Goal: Navigation & Orientation: Find specific page/section

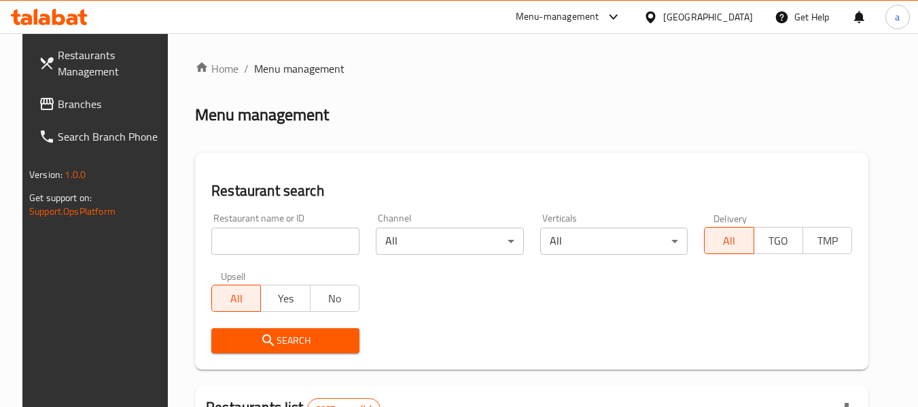
click at [658, 16] on icon at bounding box center [651, 17] width 14 height 14
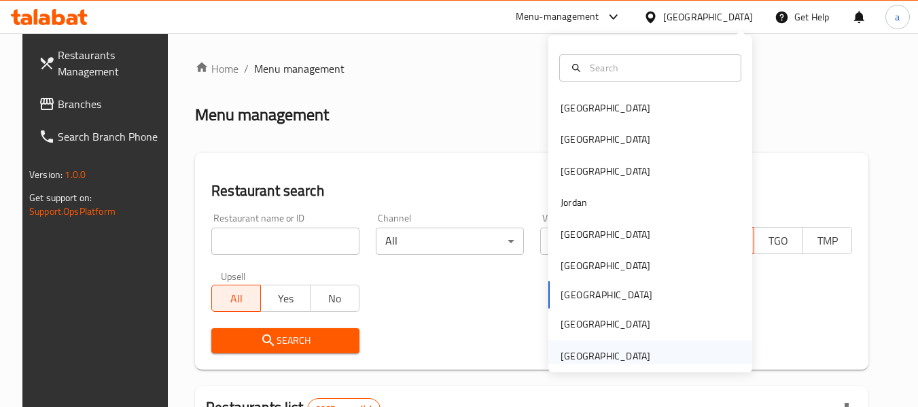
click at [585, 364] on div "United Arab Emirates" at bounding box center [606, 356] width 90 height 15
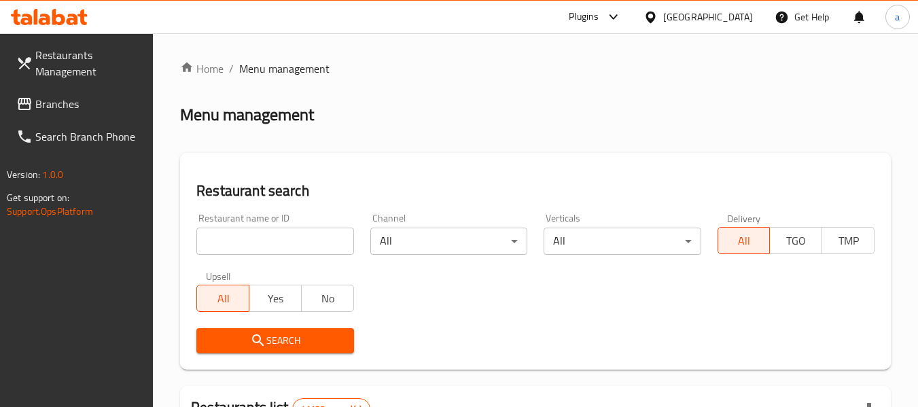
click at [54, 119] on link "Branches" at bounding box center [79, 104] width 148 height 33
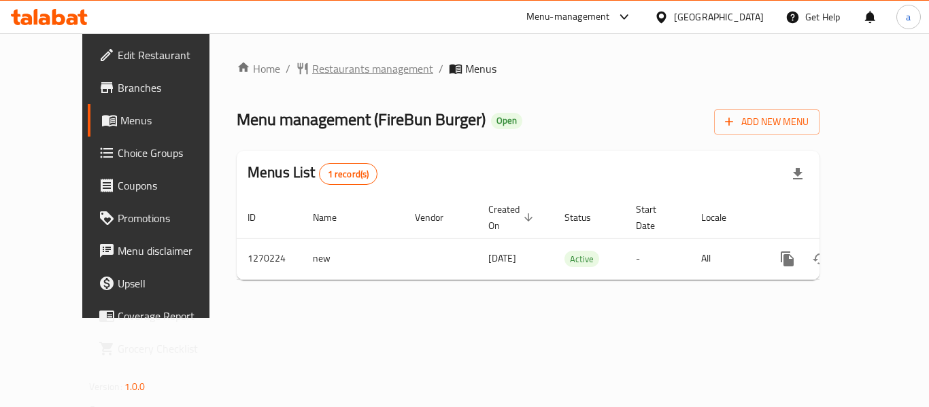
click at [312, 67] on span "Restaurants management" at bounding box center [372, 68] width 121 height 16
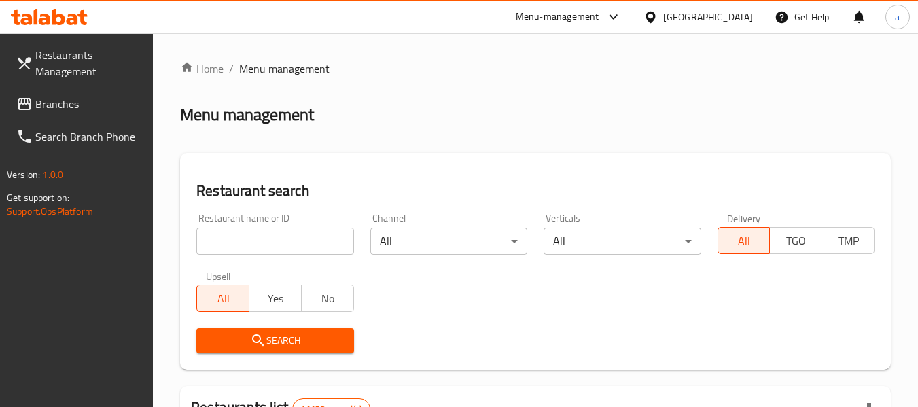
click at [48, 98] on span "Branches" at bounding box center [88, 104] width 107 height 16
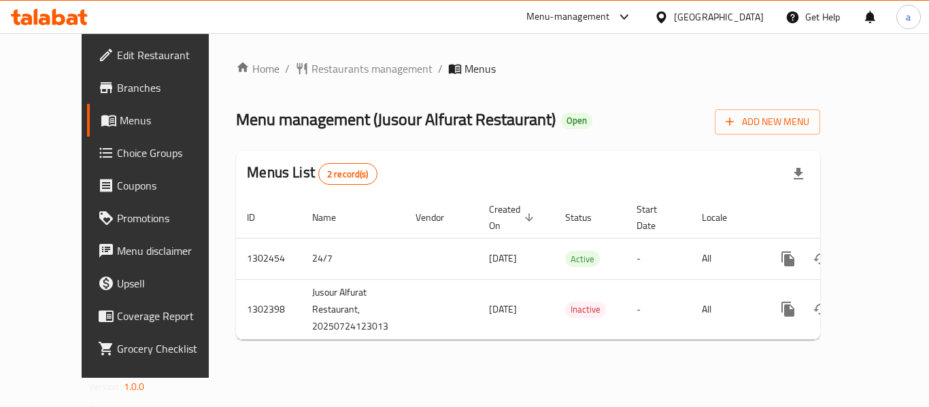
click at [286, 52] on div "Home / Restaurants management / Menus Menu management ( Jusour Alfurat Restaura…" at bounding box center [528, 205] width 638 height 345
click at [311, 65] on span "Restaurants management" at bounding box center [371, 68] width 121 height 16
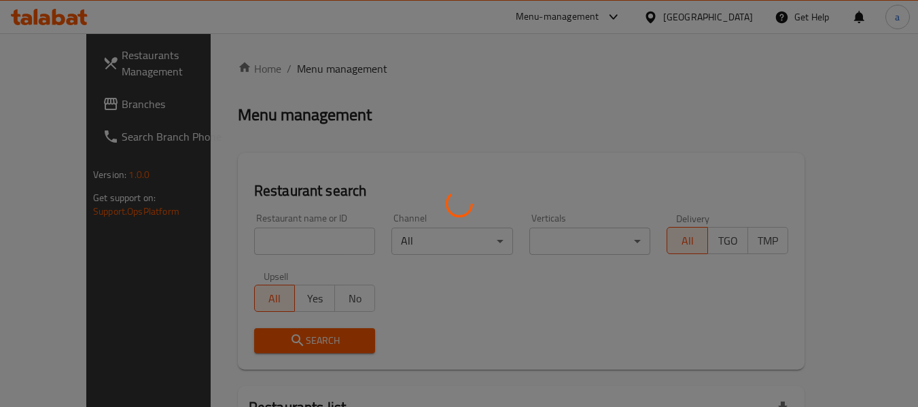
click at [697, 20] on div at bounding box center [459, 203] width 918 height 407
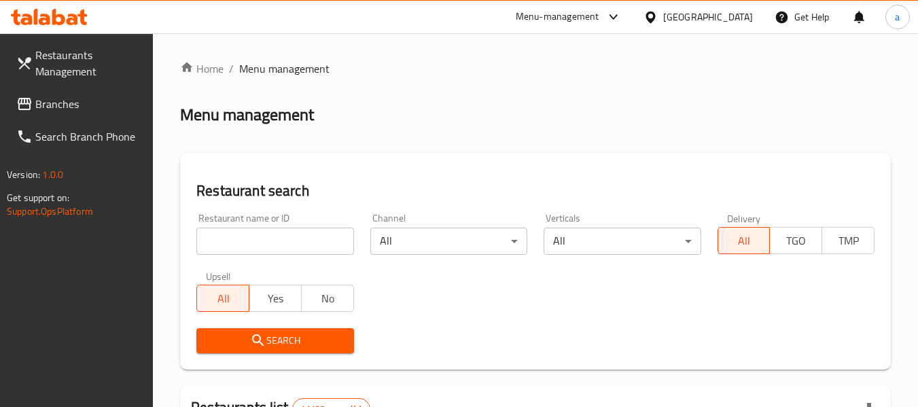
click at [697, 14] on div "United Arab Emirates" at bounding box center [708, 17] width 90 height 15
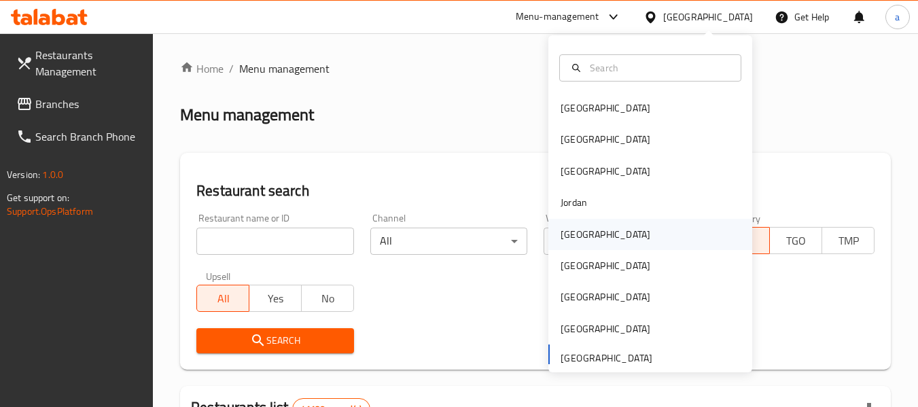
click at [561, 234] on div "[GEOGRAPHIC_DATA]" at bounding box center [606, 234] width 90 height 15
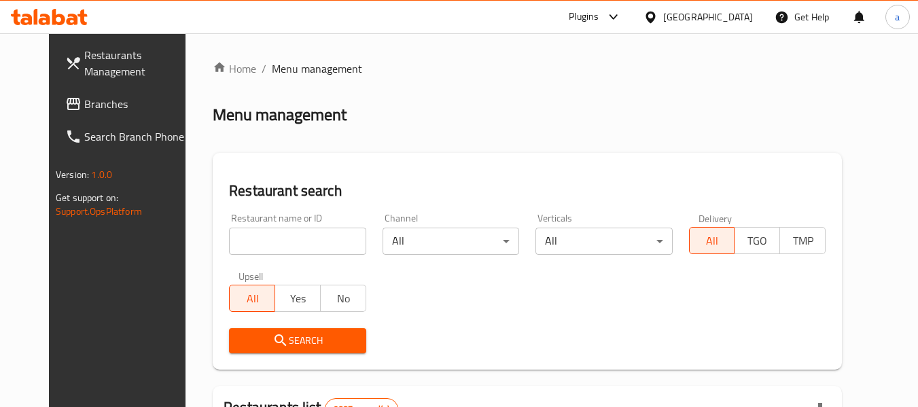
click at [84, 105] on span "Branches" at bounding box center [137, 104] width 107 height 16
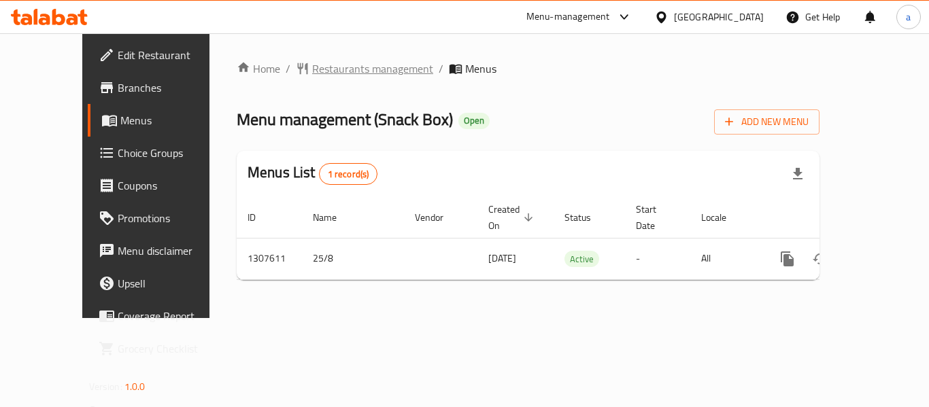
click at [345, 67] on span "Restaurants management" at bounding box center [372, 68] width 121 height 16
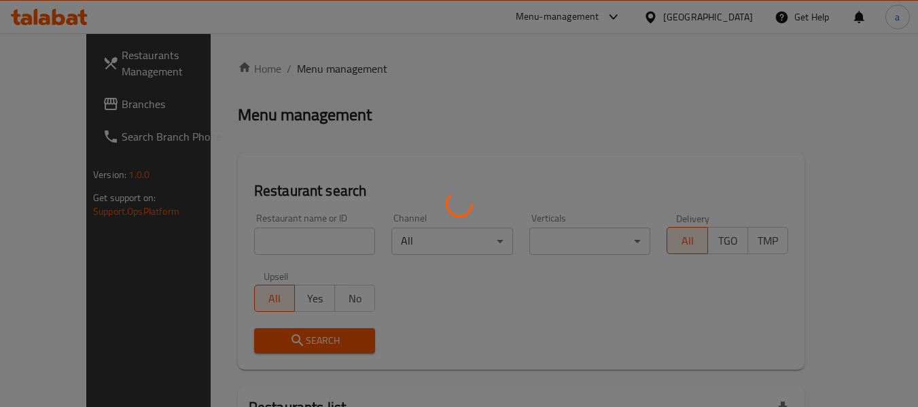
click at [723, 11] on div at bounding box center [459, 203] width 918 height 407
click at [48, 106] on div at bounding box center [459, 203] width 918 height 407
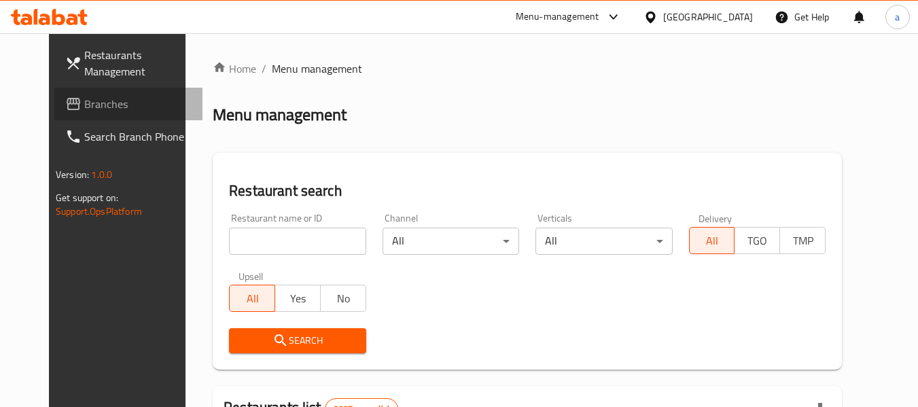
click at [84, 106] on span "Branches" at bounding box center [137, 104] width 107 height 16
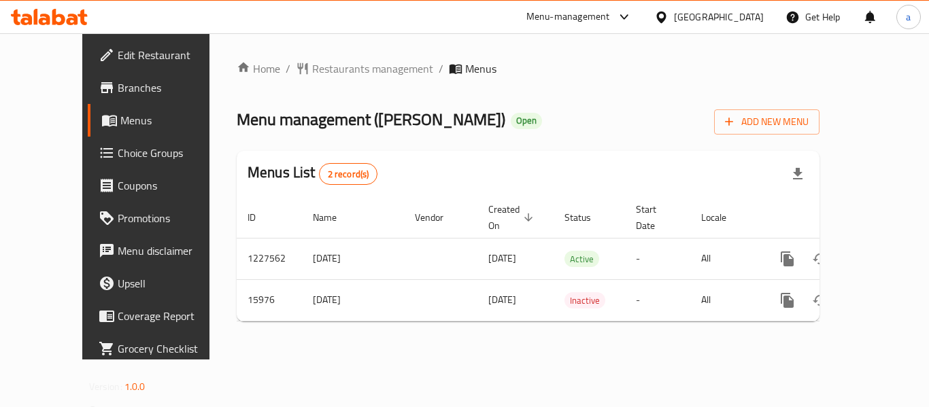
click at [290, 54] on div "Home / Restaurants management / Menus Menu management ( Dukan Hala ) Open Add N…" at bounding box center [527, 196] width 637 height 326
click at [312, 63] on span "Restaurants management" at bounding box center [372, 68] width 121 height 16
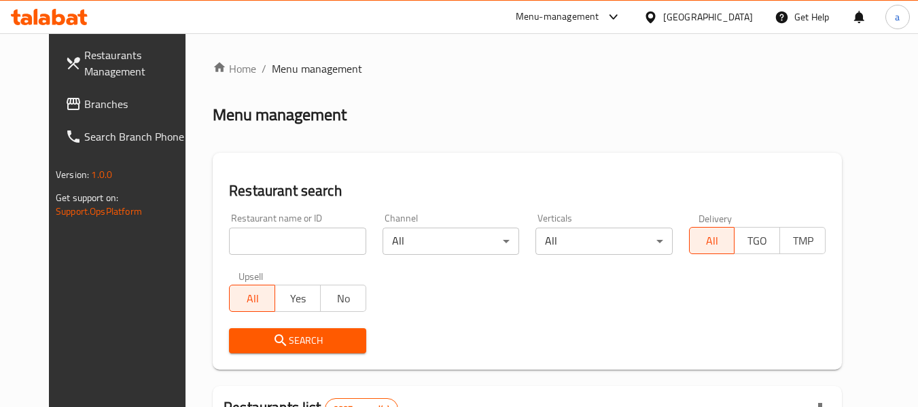
click at [778, 4] on div "Get Help" at bounding box center [802, 17] width 55 height 33
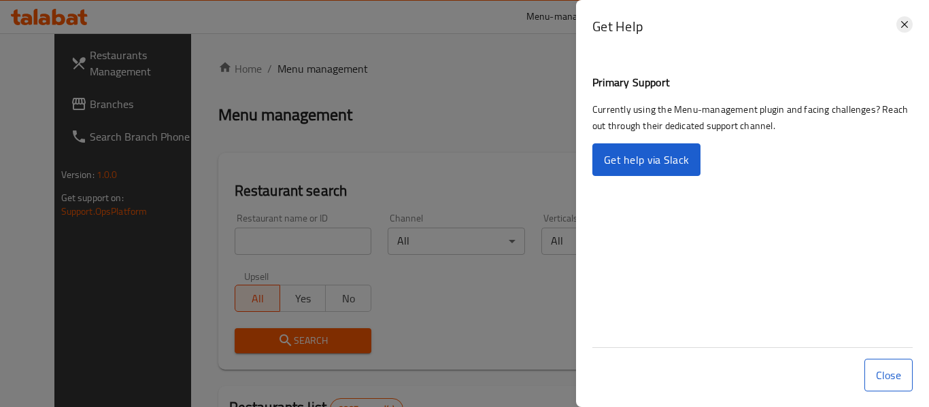
click at [898, 25] on div "Get Help" at bounding box center [752, 31] width 353 height 63
click at [511, 43] on div at bounding box center [464, 203] width 929 height 407
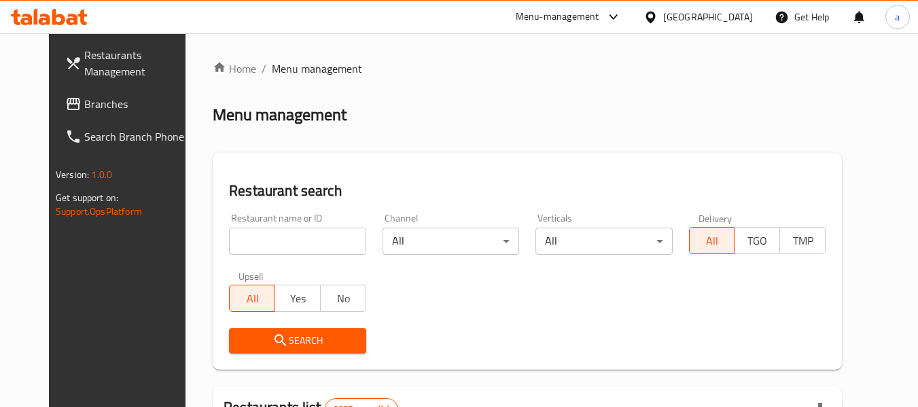
click at [731, 16] on div "[GEOGRAPHIC_DATA]" at bounding box center [708, 17] width 90 height 15
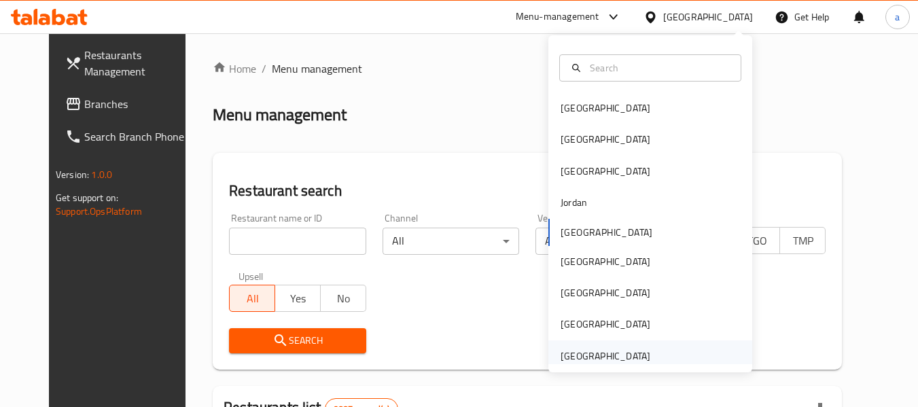
click at [602, 356] on div "[GEOGRAPHIC_DATA]" at bounding box center [606, 356] width 90 height 15
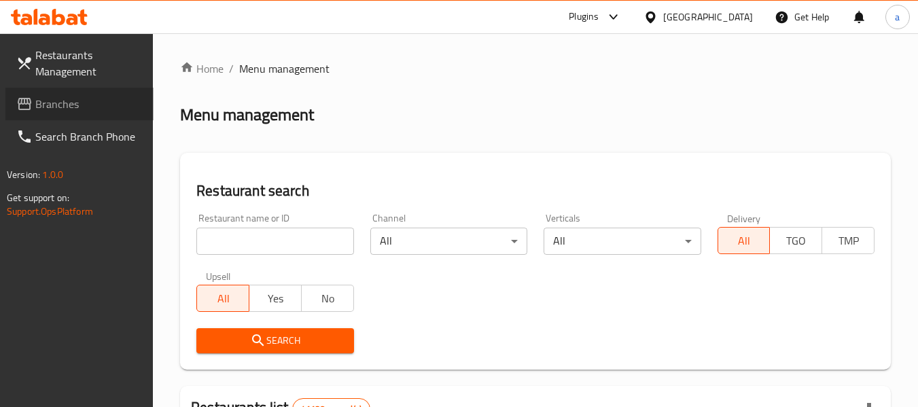
click at [39, 111] on span "Branches" at bounding box center [88, 104] width 107 height 16
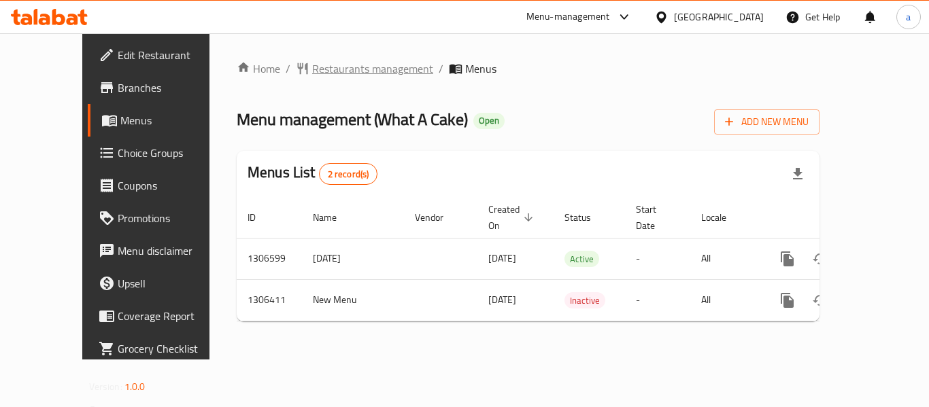
click at [319, 64] on span "Restaurants management" at bounding box center [372, 68] width 121 height 16
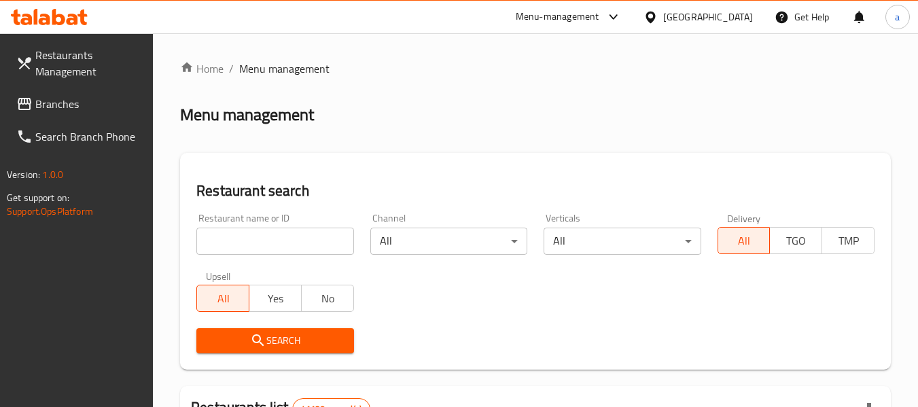
click at [704, 18] on div "[GEOGRAPHIC_DATA]" at bounding box center [708, 17] width 90 height 15
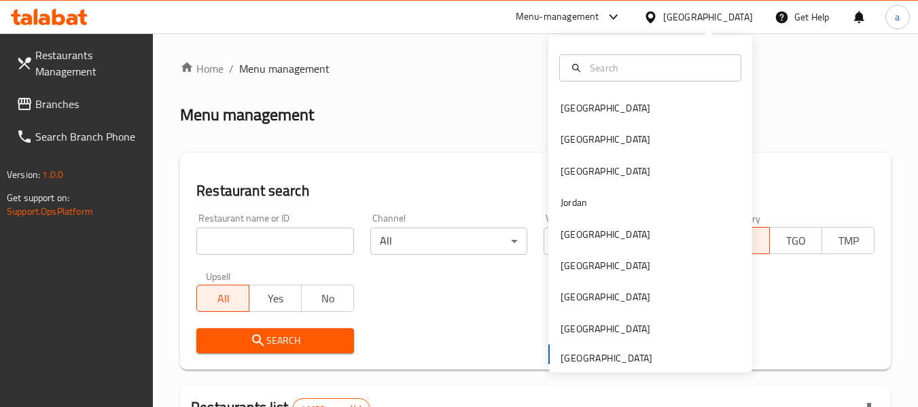
click at [593, 365] on div "Bahrain Egypt Iraq Jordan Kuwait Oman Qatar Saudi Arabia United Arab Emirates" at bounding box center [651, 203] width 204 height 337
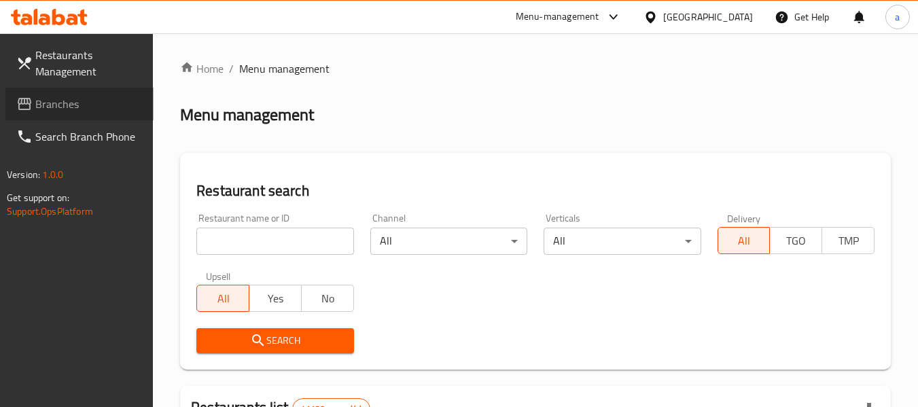
click at [73, 97] on span "Branches" at bounding box center [88, 104] width 107 height 16
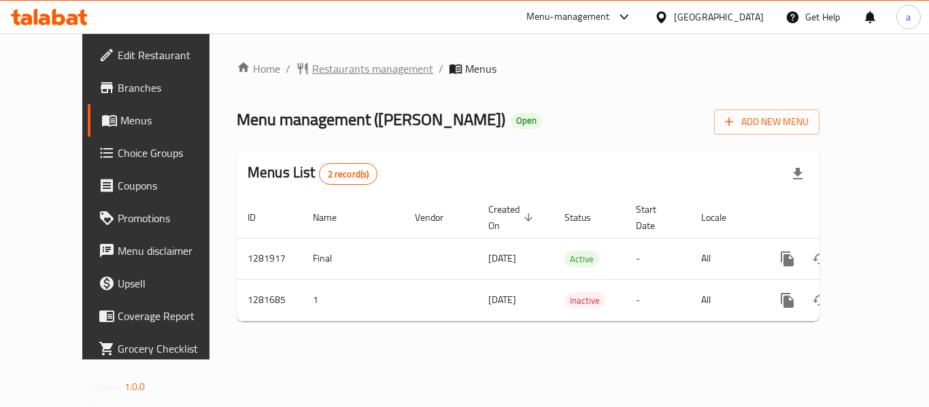
click at [312, 73] on span "Restaurants management" at bounding box center [372, 68] width 121 height 16
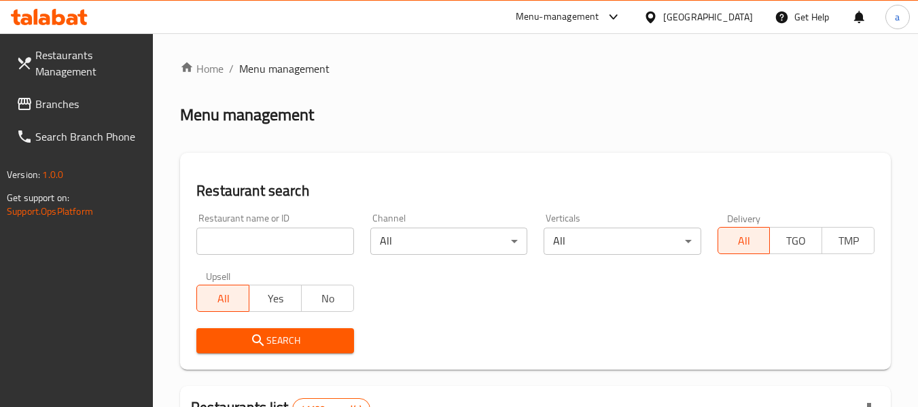
click at [59, 101] on span "Branches" at bounding box center [88, 104] width 107 height 16
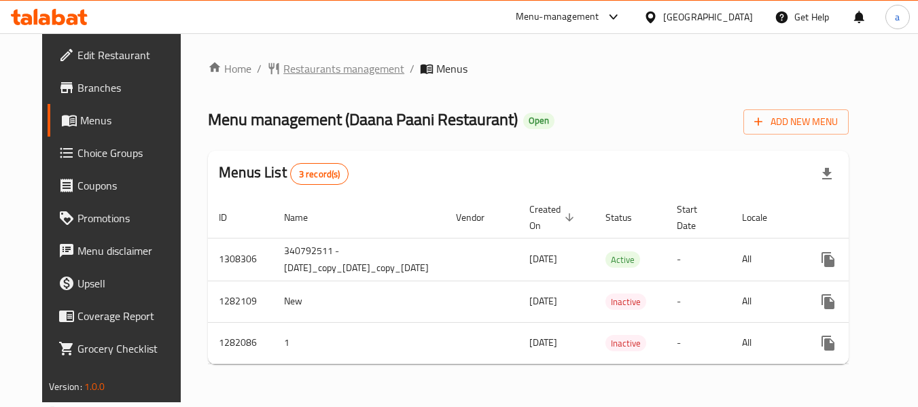
click at [325, 67] on span "Restaurants management" at bounding box center [343, 68] width 121 height 16
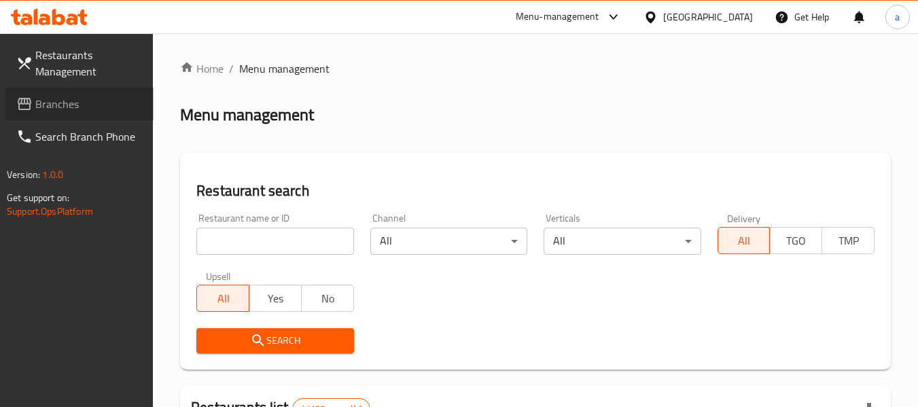
click at [72, 115] on link "Branches" at bounding box center [79, 104] width 148 height 33
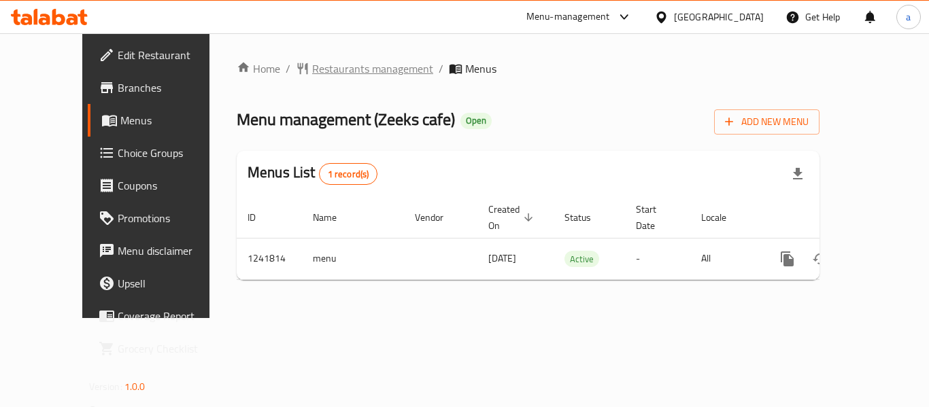
click at [312, 60] on span "Restaurants management" at bounding box center [372, 68] width 121 height 16
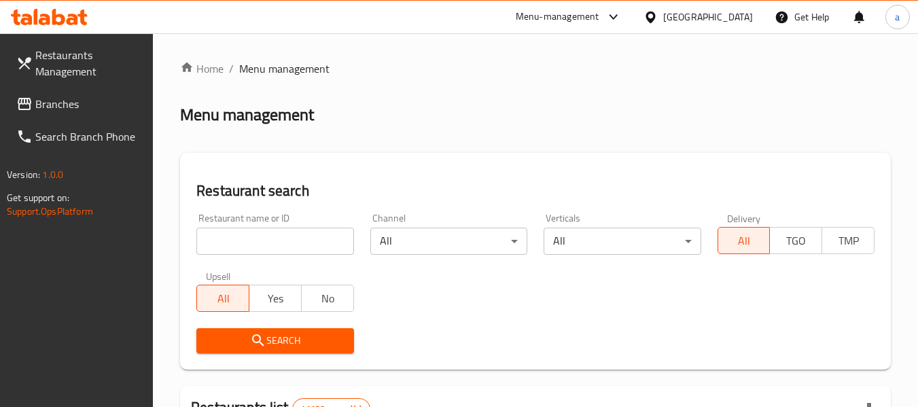
click at [64, 110] on span "Branches" at bounding box center [88, 104] width 107 height 16
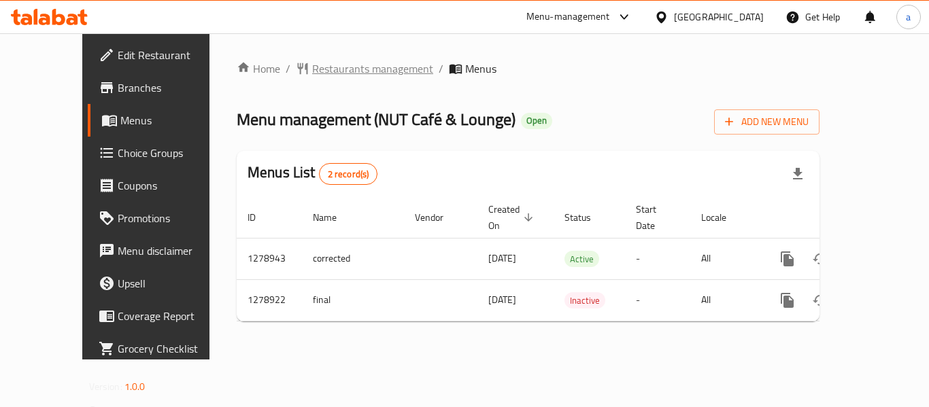
click at [312, 63] on span "Restaurants management" at bounding box center [372, 68] width 121 height 16
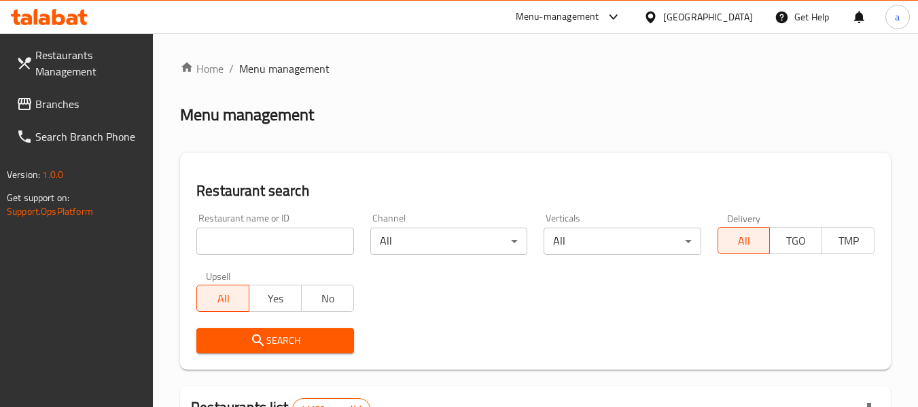
click at [657, 16] on icon at bounding box center [651, 17] width 14 height 14
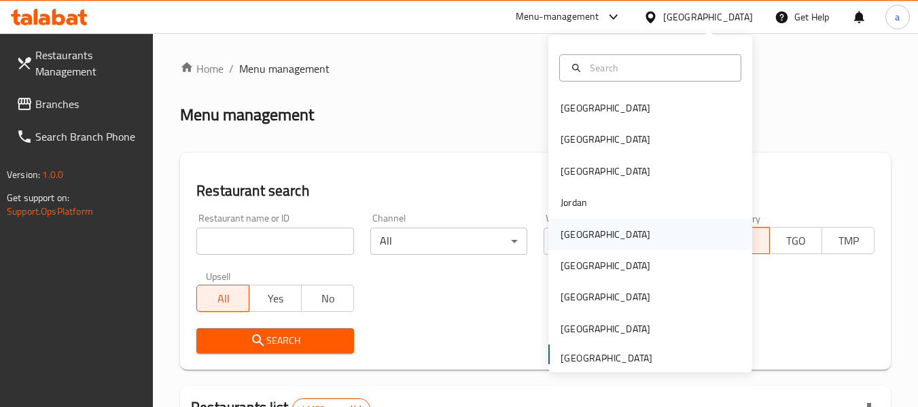
click at [568, 239] on div "Kuwait" at bounding box center [606, 234] width 90 height 15
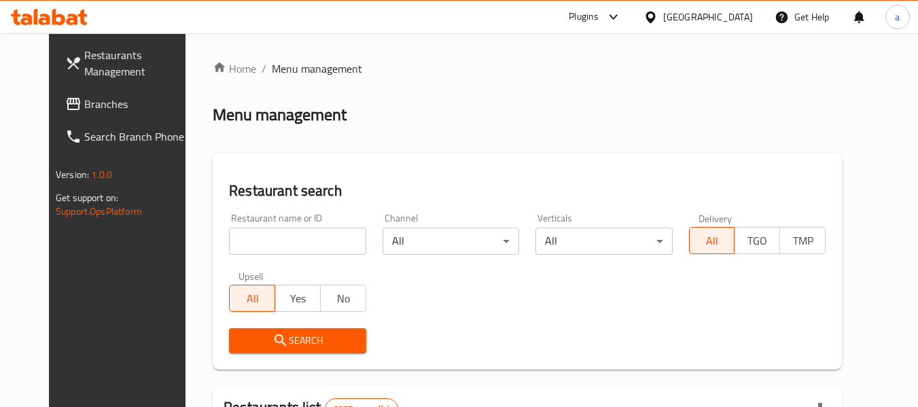
click at [84, 96] on span "Branches" at bounding box center [137, 104] width 107 height 16
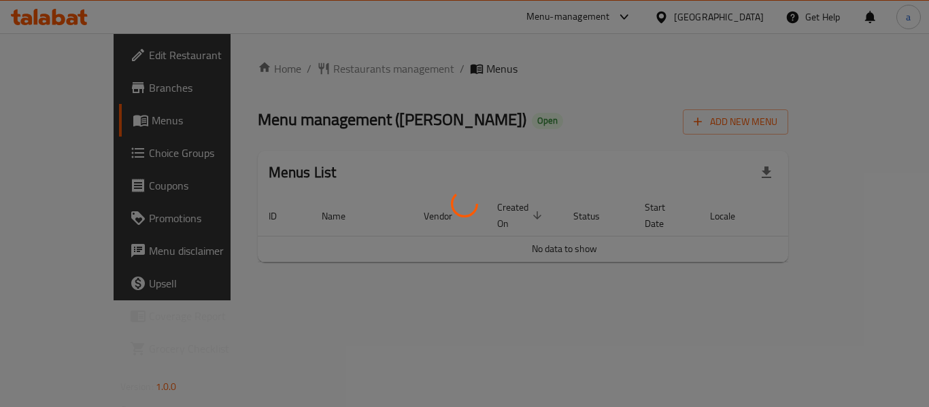
click at [521, 238] on div at bounding box center [464, 203] width 929 height 407
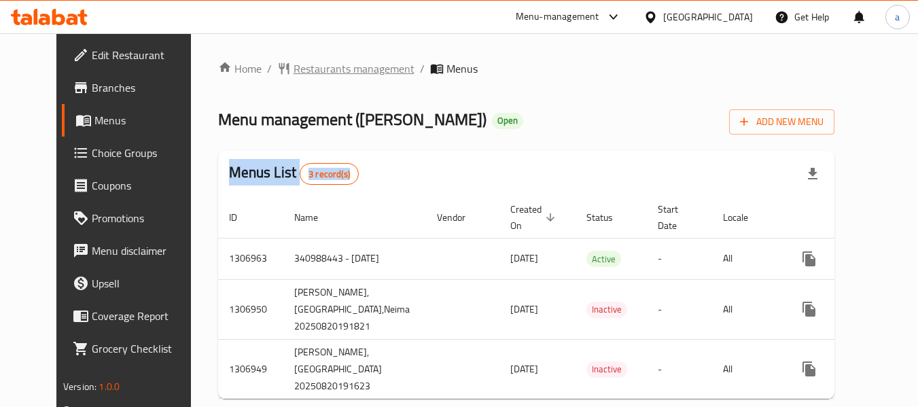
click at [320, 60] on span "Restaurants management" at bounding box center [354, 68] width 121 height 16
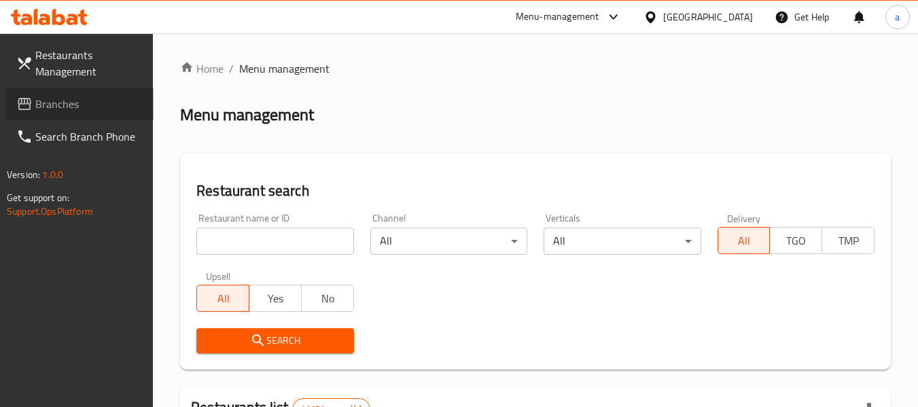
click at [78, 103] on span "Branches" at bounding box center [88, 104] width 107 height 16
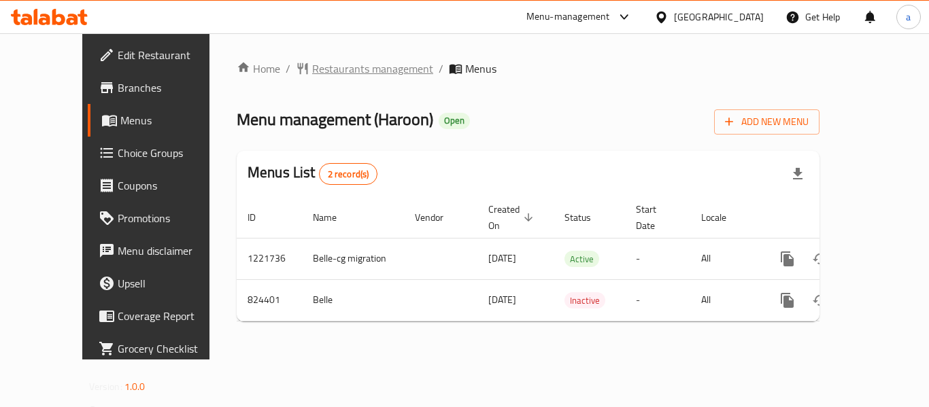
click at [312, 62] on span "Restaurants management" at bounding box center [372, 68] width 121 height 16
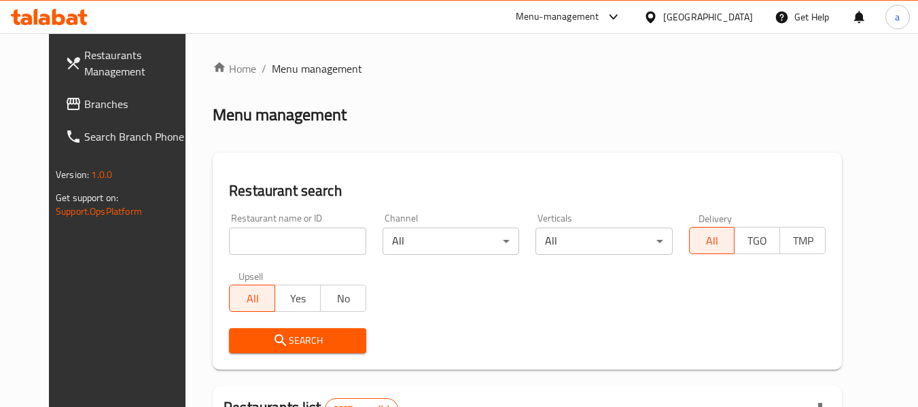
click at [658, 16] on icon at bounding box center [651, 17] width 14 height 14
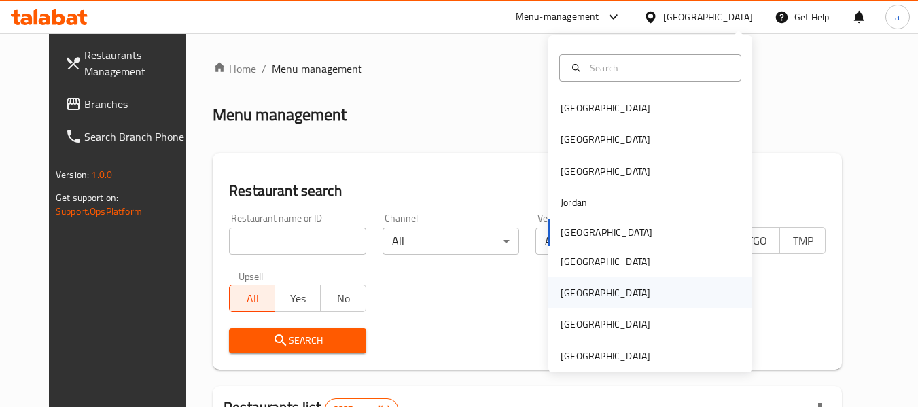
click at [568, 291] on div "[GEOGRAPHIC_DATA]" at bounding box center [606, 293] width 90 height 15
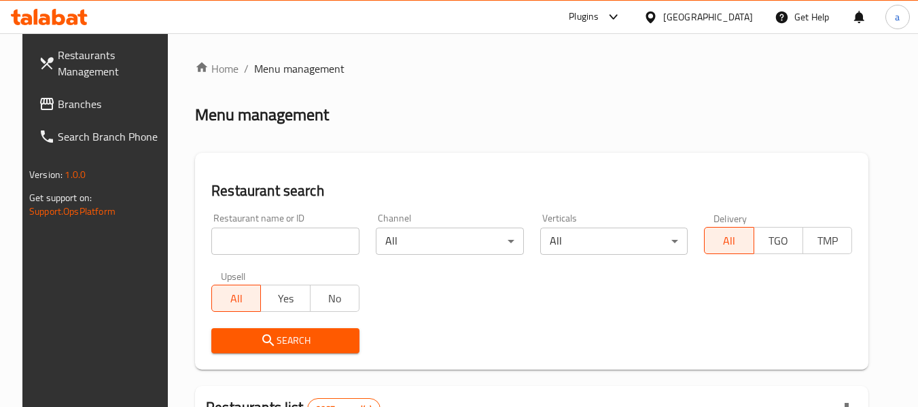
click at [74, 98] on span "Branches" at bounding box center [111, 104] width 107 height 16
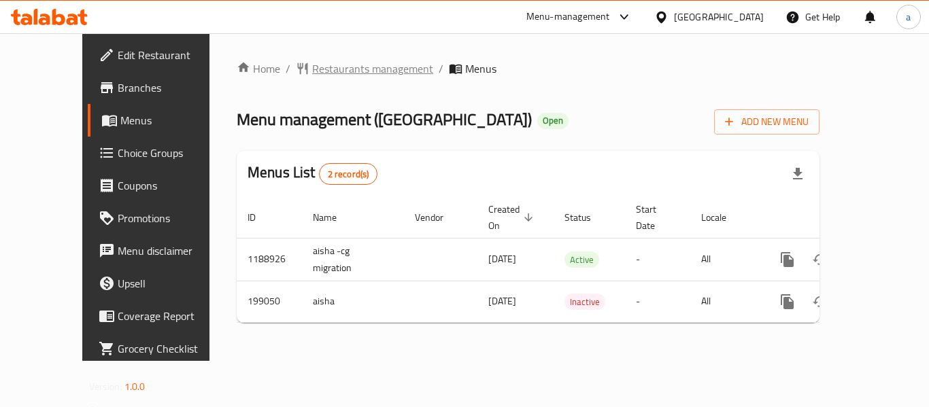
click at [312, 77] on span "Restaurants management" at bounding box center [372, 68] width 121 height 16
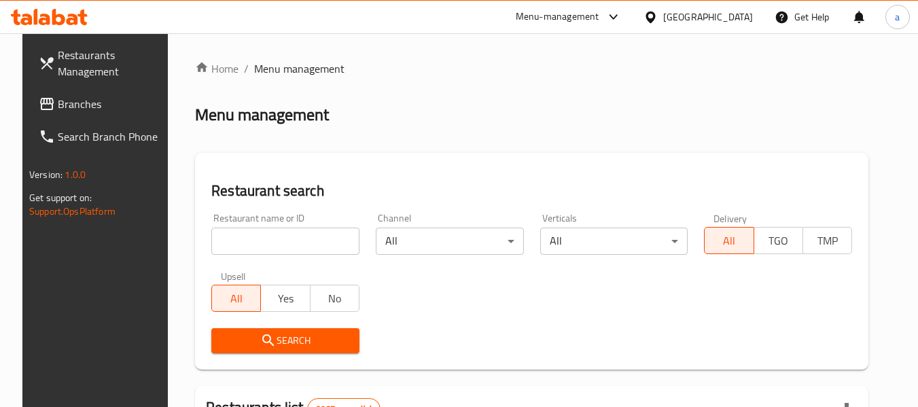
click at [655, 21] on icon at bounding box center [651, 17] width 10 height 12
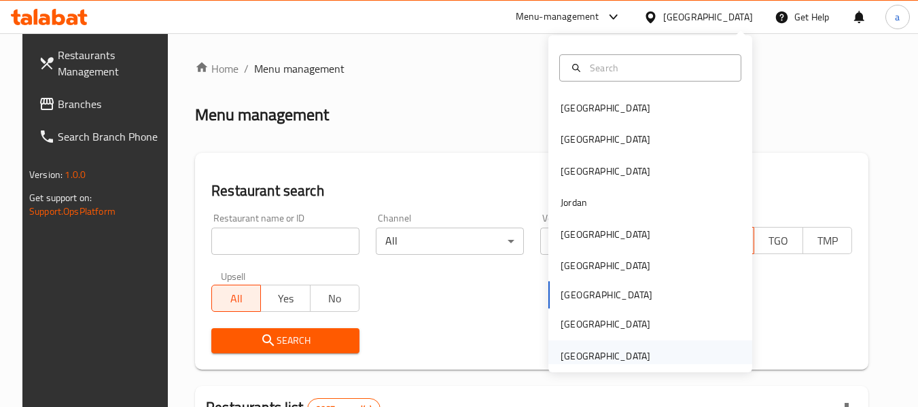
click at [583, 362] on div "[GEOGRAPHIC_DATA]" at bounding box center [606, 356] width 90 height 15
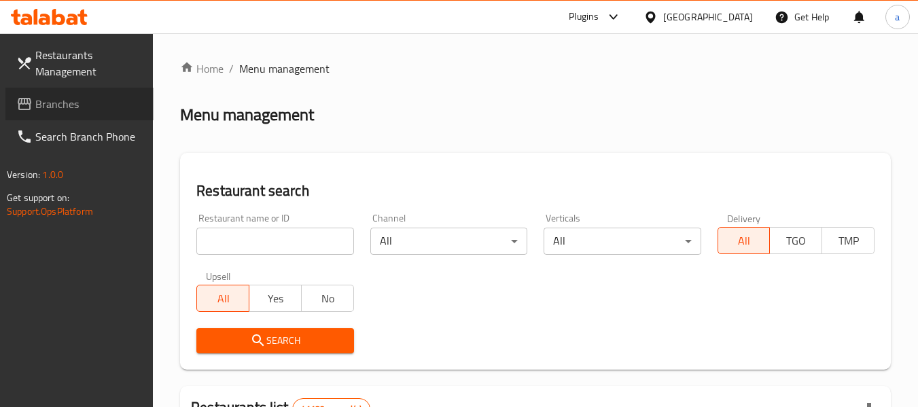
click at [71, 99] on span "Branches" at bounding box center [88, 104] width 107 height 16
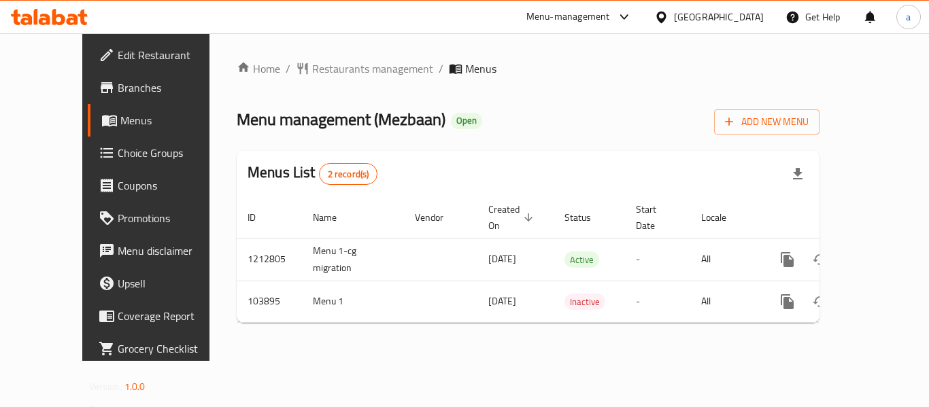
click at [237, 32] on div "Menu-management United Arab Emirates Get Help a" at bounding box center [464, 17] width 929 height 33
click at [251, 58] on div "Home / Restaurants management / Menus Menu management ( Mezbaan ) Open Add New …" at bounding box center [527, 197] width 637 height 328
click at [312, 66] on span "Restaurants management" at bounding box center [372, 68] width 121 height 16
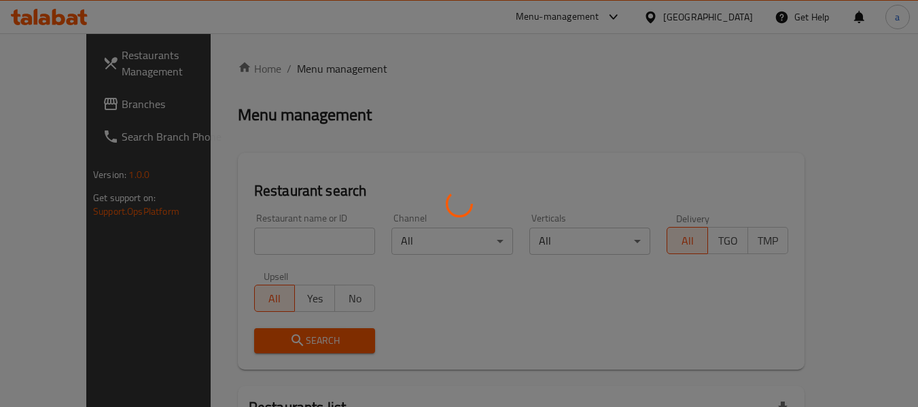
click at [690, 13] on div at bounding box center [459, 203] width 918 height 407
click at [690, 19] on div at bounding box center [459, 203] width 918 height 407
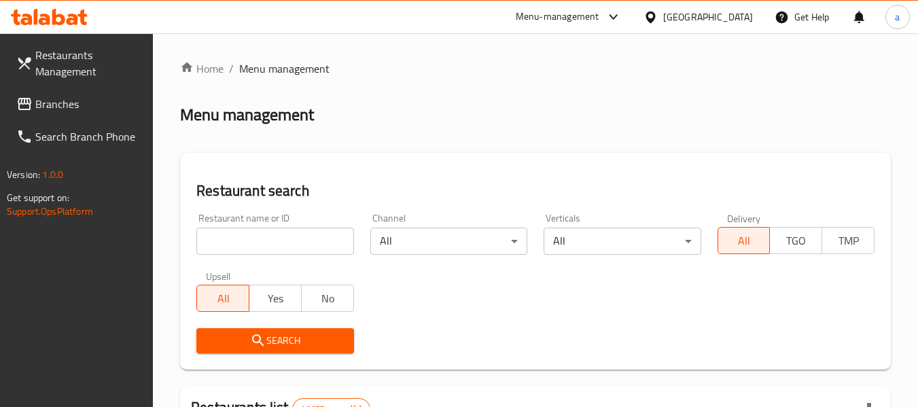
click at [669, 26] on div "[GEOGRAPHIC_DATA]" at bounding box center [698, 17] width 131 height 33
click at [635, 24] on div "[GEOGRAPHIC_DATA]" at bounding box center [698, 17] width 131 height 33
click at [652, 23] on icon at bounding box center [651, 17] width 14 height 14
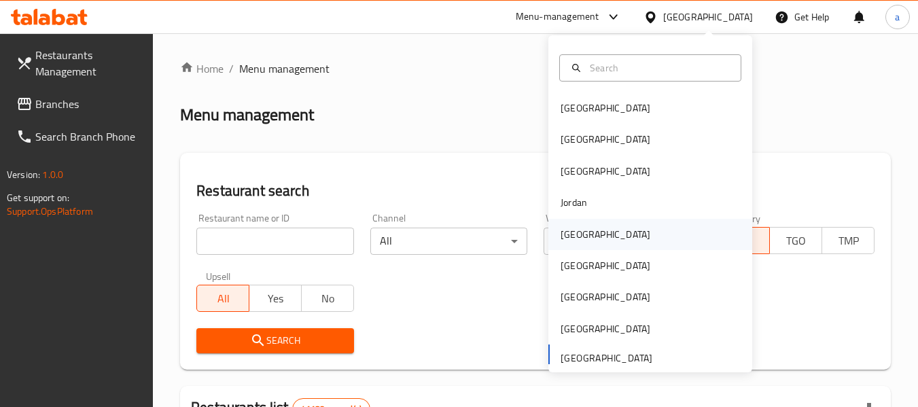
click at [561, 231] on div "[GEOGRAPHIC_DATA]" at bounding box center [606, 234] width 90 height 15
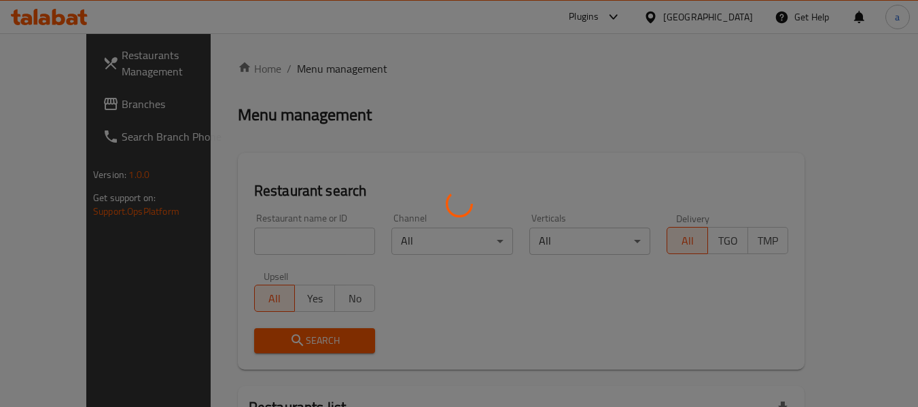
click at [58, 103] on div at bounding box center [459, 203] width 918 height 407
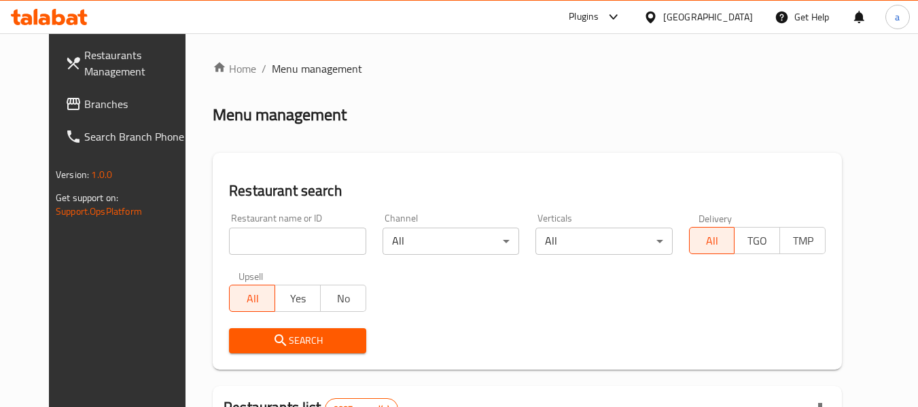
click at [84, 103] on span "Branches" at bounding box center [137, 104] width 107 height 16
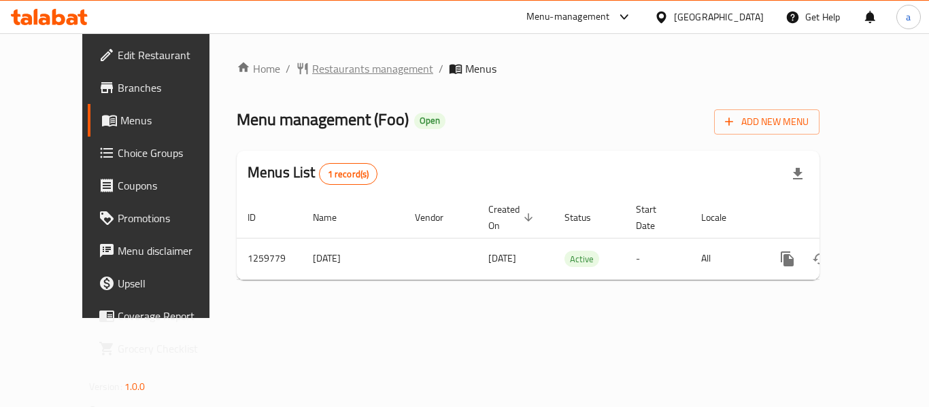
click at [313, 63] on span "Restaurants management" at bounding box center [372, 68] width 121 height 16
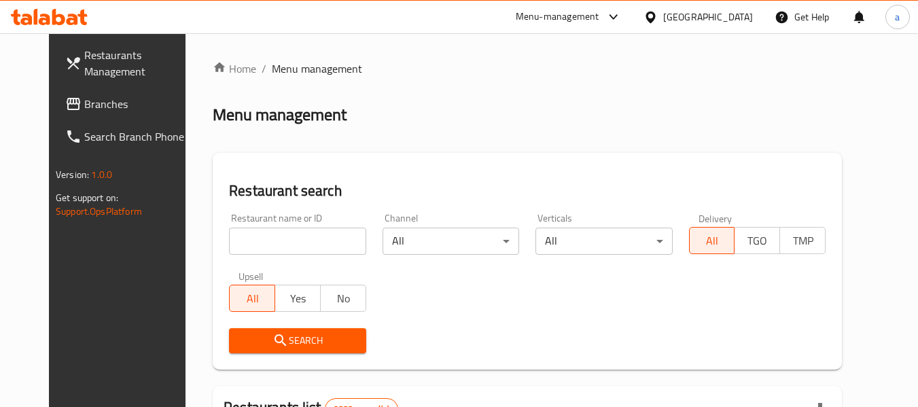
click at [655, 15] on icon at bounding box center [651, 17] width 10 height 12
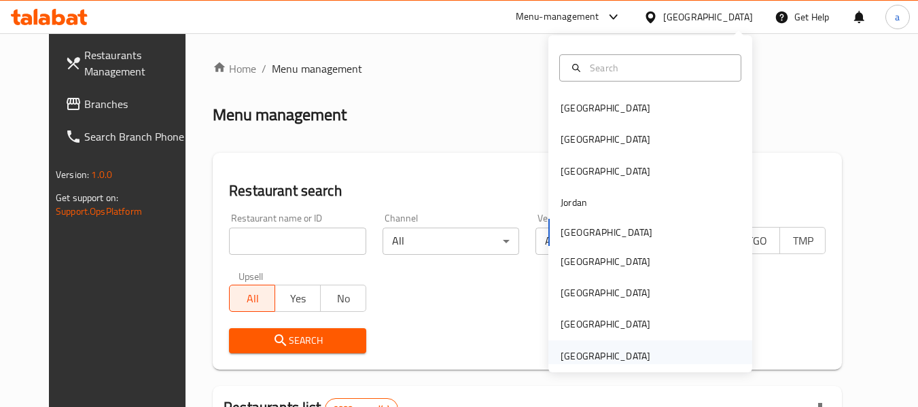
click at [578, 354] on div "[GEOGRAPHIC_DATA]" at bounding box center [606, 356] width 90 height 15
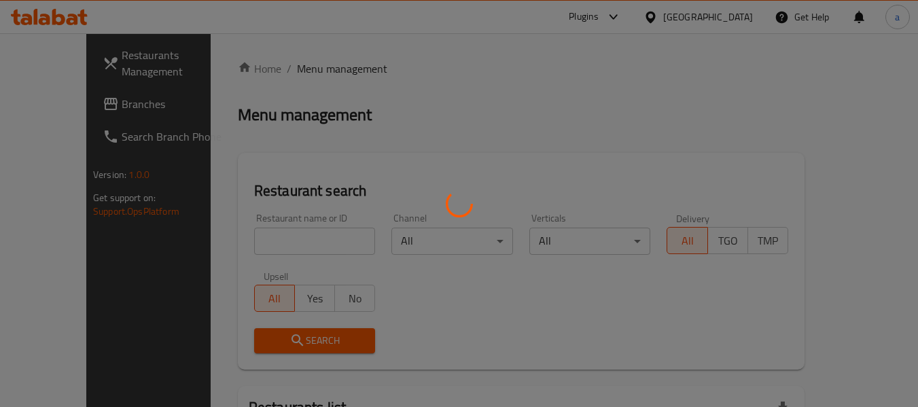
click at [46, 88] on div at bounding box center [459, 203] width 918 height 407
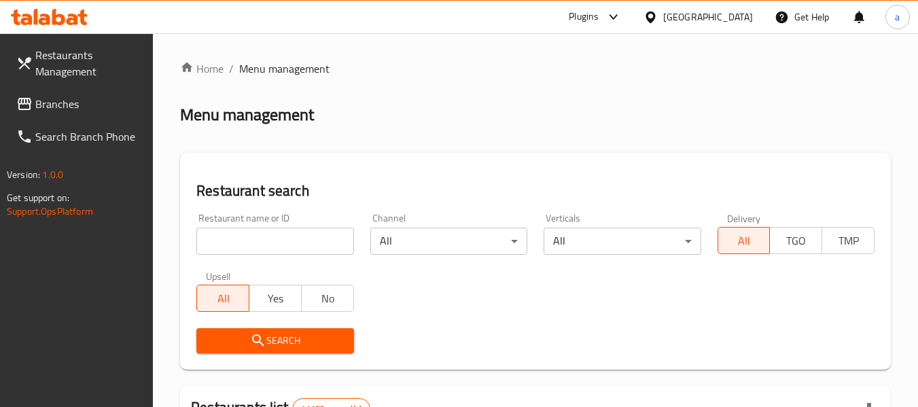
click at [42, 103] on span "Branches" at bounding box center [88, 104] width 107 height 16
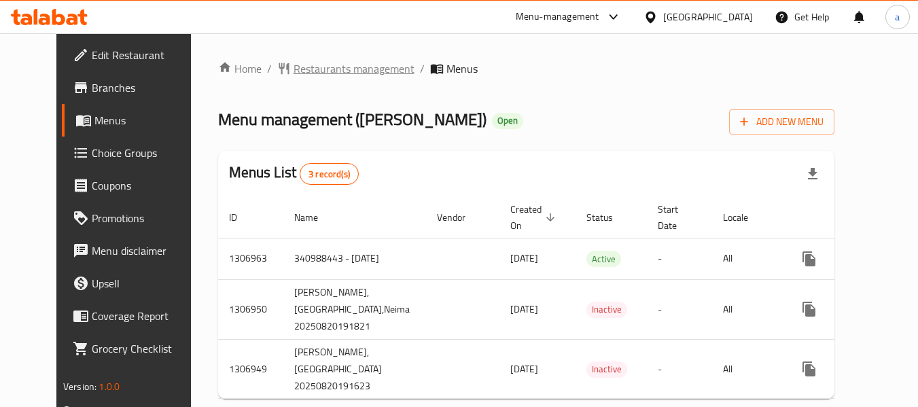
click at [302, 69] on span "Restaurants management" at bounding box center [354, 68] width 121 height 16
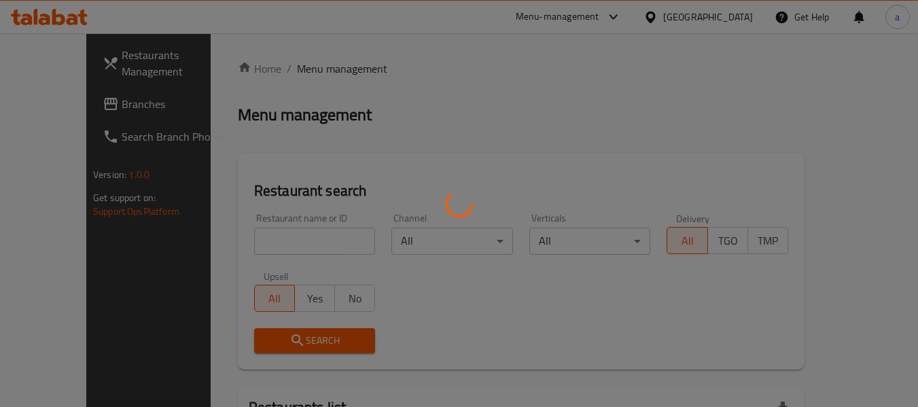
click at [676, 22] on div at bounding box center [459, 203] width 918 height 407
click at [652, 12] on div at bounding box center [459, 203] width 918 height 407
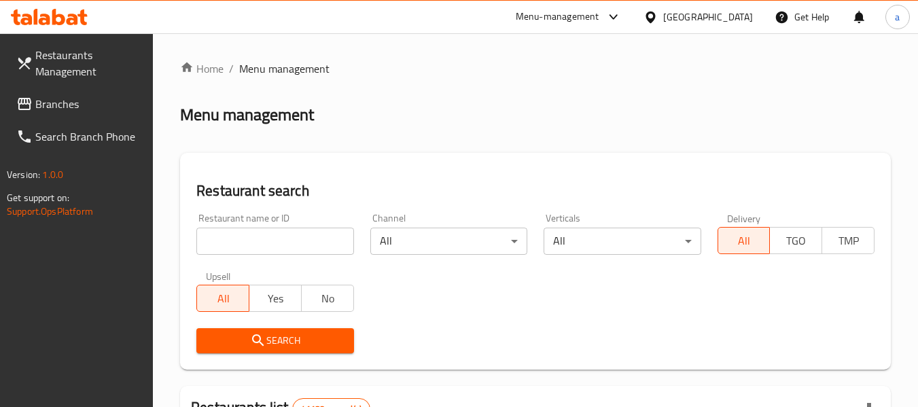
click at [655, 14] on icon at bounding box center [651, 17] width 10 height 12
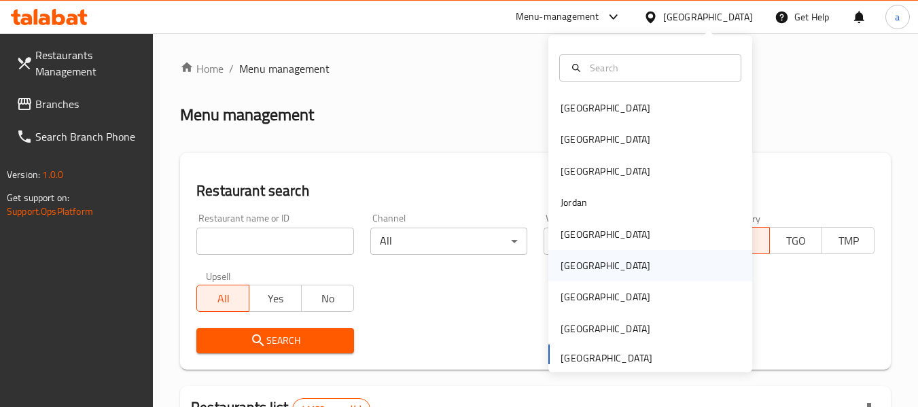
click at [569, 264] on div "Oman" at bounding box center [606, 265] width 90 height 15
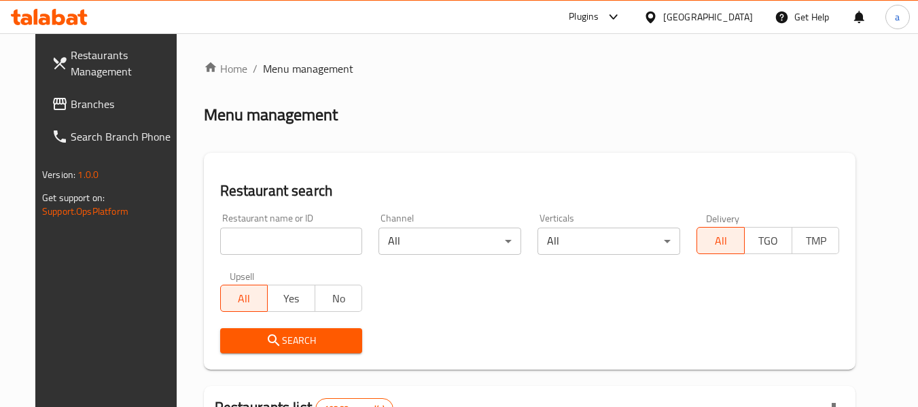
click at [71, 111] on span "Branches" at bounding box center [124, 104] width 107 height 16
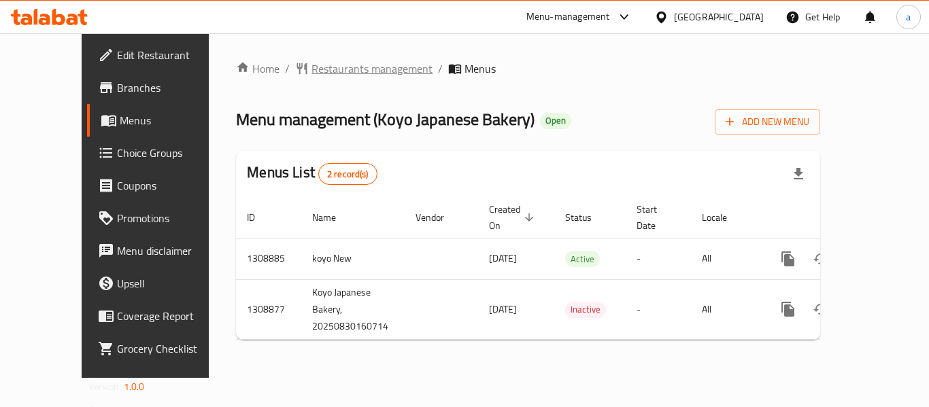
click at [311, 65] on span "Restaurants management" at bounding box center [371, 68] width 121 height 16
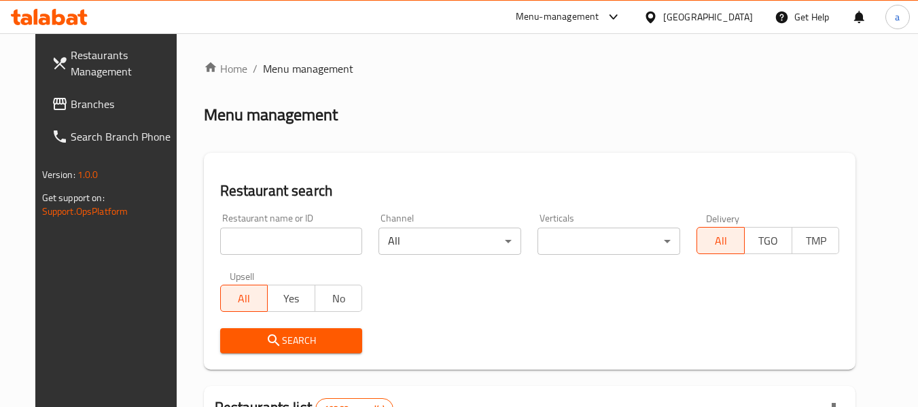
click at [754, 18] on div "Oman" at bounding box center [698, 17] width 131 height 33
click at [731, 18] on div "[GEOGRAPHIC_DATA]" at bounding box center [708, 17] width 90 height 15
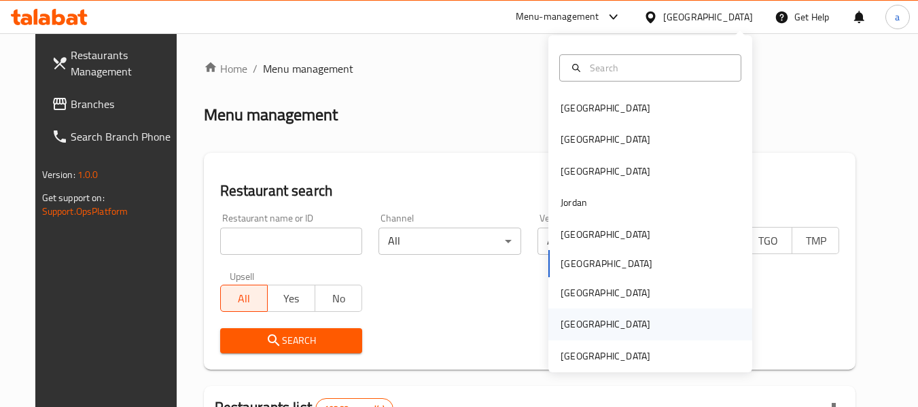
click at [603, 339] on div "[GEOGRAPHIC_DATA]" at bounding box center [605, 324] width 111 height 31
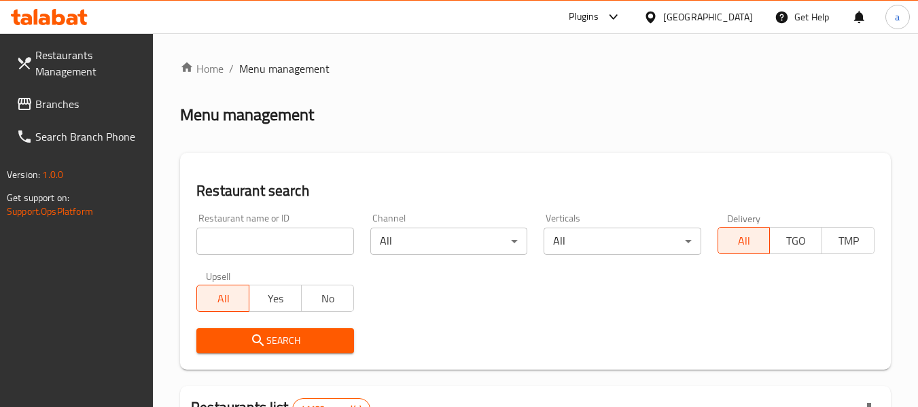
click at [68, 102] on span "Branches" at bounding box center [88, 104] width 107 height 16
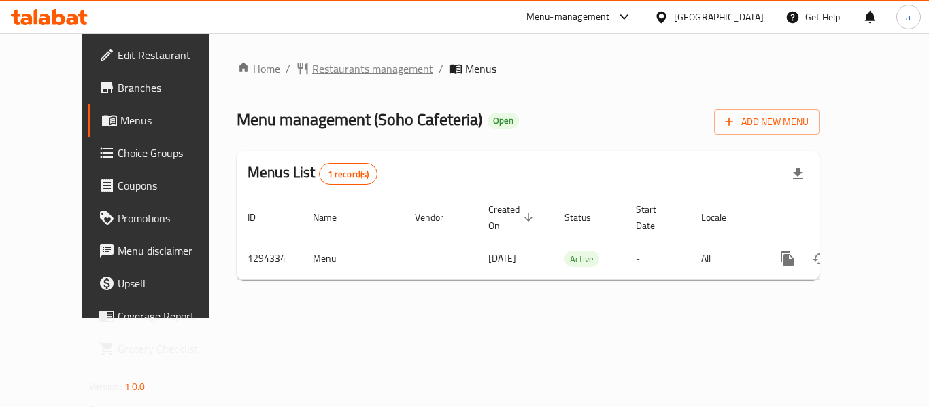
click at [312, 64] on span "Restaurants management" at bounding box center [372, 68] width 121 height 16
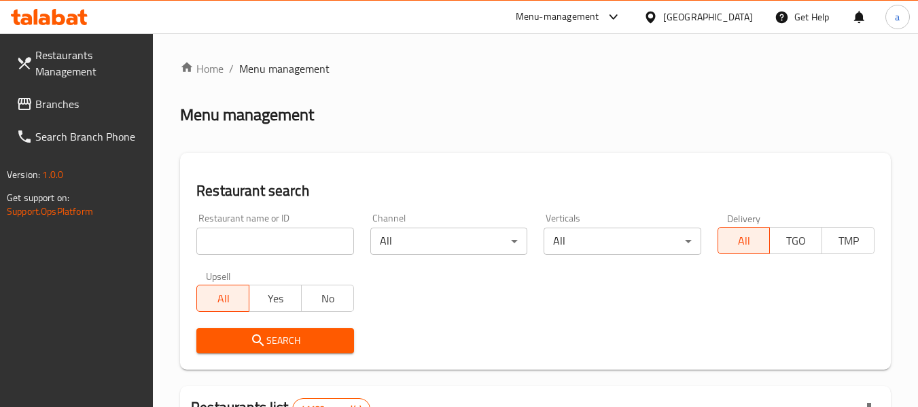
click at [84, 103] on span "Branches" at bounding box center [88, 104] width 107 height 16
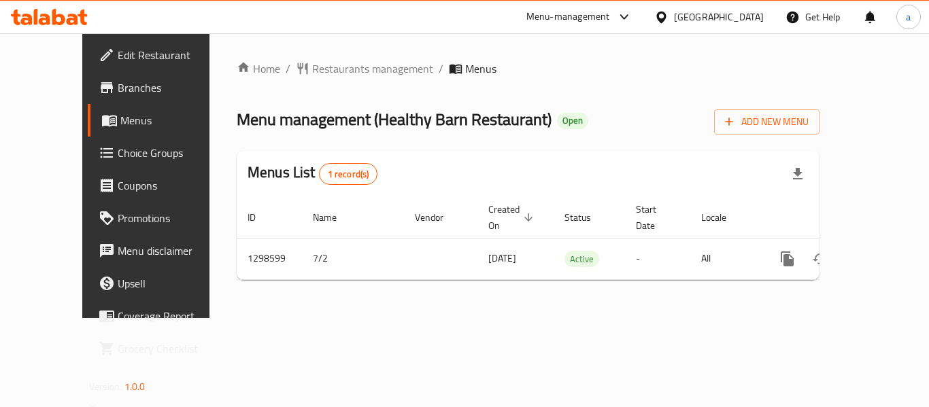
click at [282, 56] on div "Home / Restaurants management / Menus Menu management ( Healthy Barn Restaurant…" at bounding box center [527, 175] width 637 height 285
click at [326, 69] on span "Restaurants management" at bounding box center [372, 68] width 121 height 16
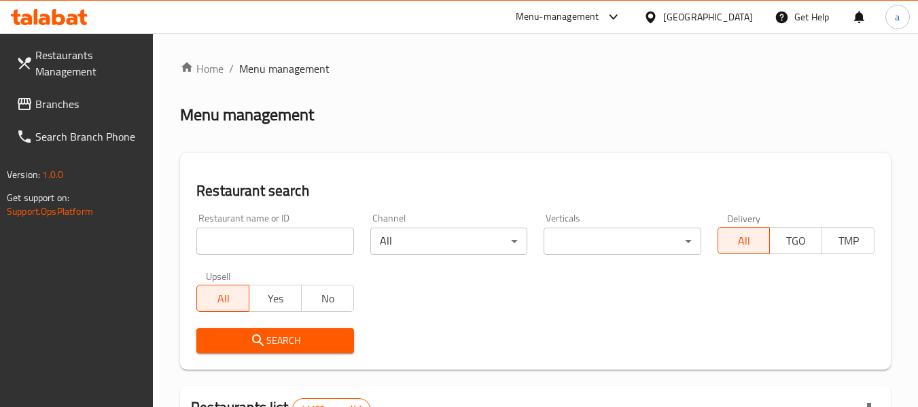
click at [644, 13] on icon at bounding box center [651, 17] width 14 height 14
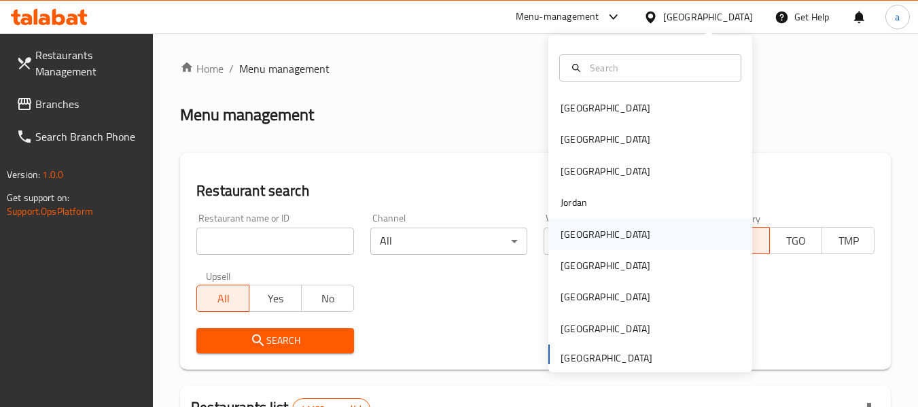
click at [561, 235] on div "[GEOGRAPHIC_DATA]" at bounding box center [606, 234] width 90 height 15
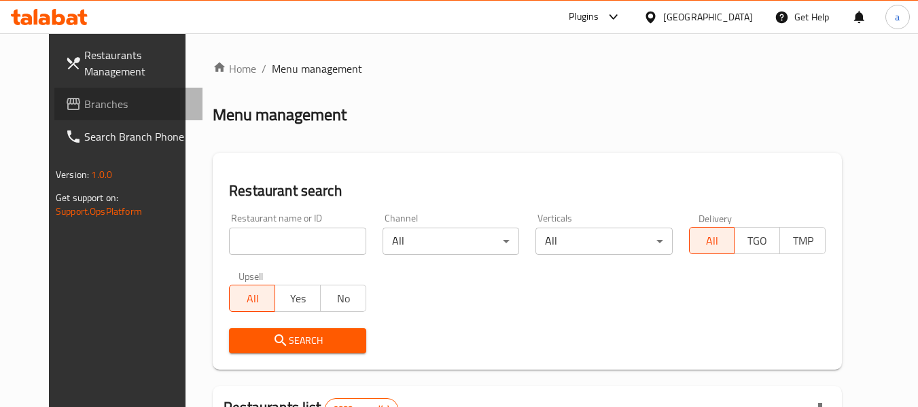
click at [84, 108] on span "Branches" at bounding box center [137, 104] width 107 height 16
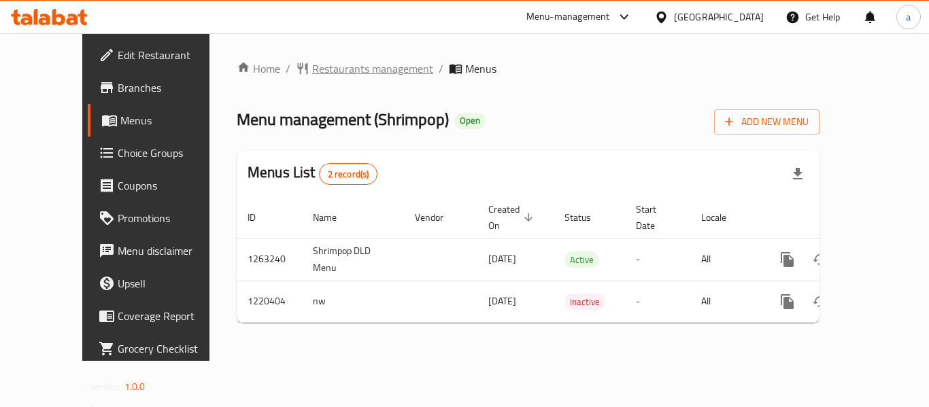
click at [312, 70] on span "Restaurants management" at bounding box center [372, 68] width 121 height 16
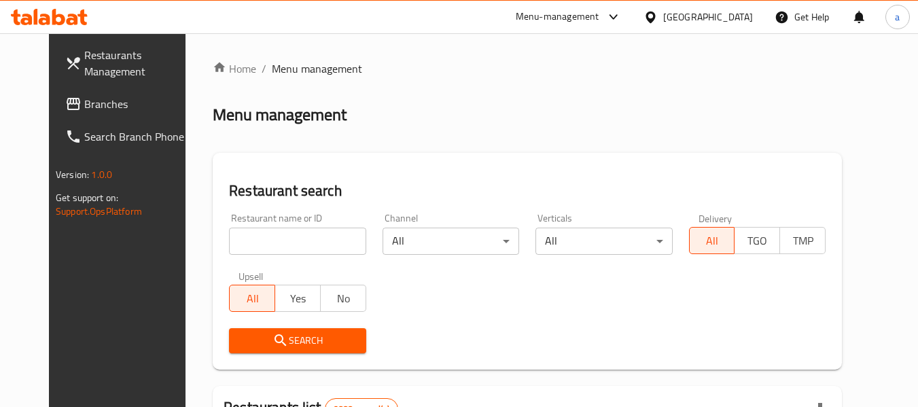
click at [749, 16] on div "[GEOGRAPHIC_DATA]" at bounding box center [708, 17] width 90 height 15
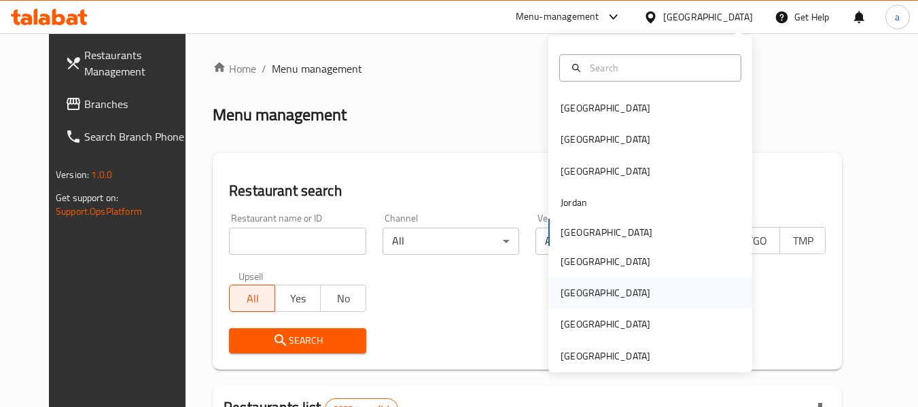
click at [566, 286] on div "[GEOGRAPHIC_DATA]" at bounding box center [606, 293] width 90 height 15
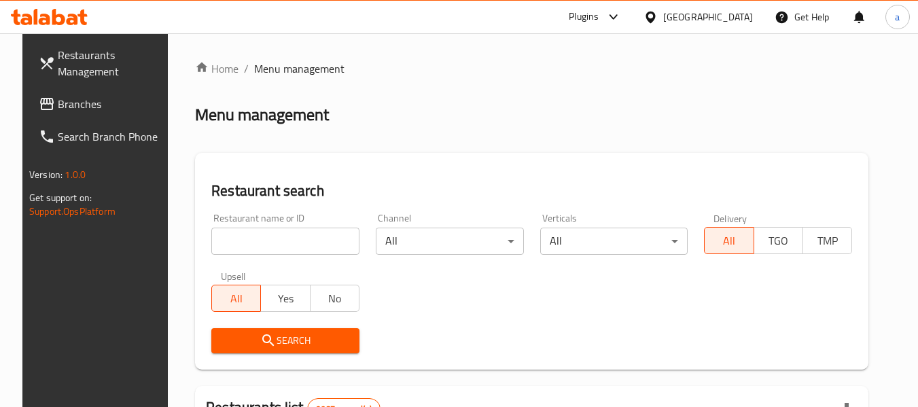
click at [58, 107] on span "Branches" at bounding box center [111, 104] width 107 height 16
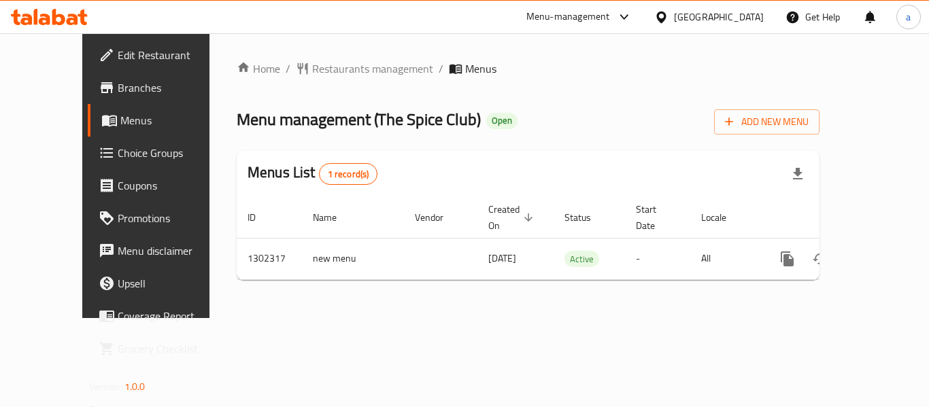
click at [313, 49] on div "Home / Restaurants management / Menus Menu management ( The Spice Club ) Open A…" at bounding box center [527, 175] width 637 height 285
click at [313, 60] on span "Restaurants management" at bounding box center [372, 68] width 121 height 16
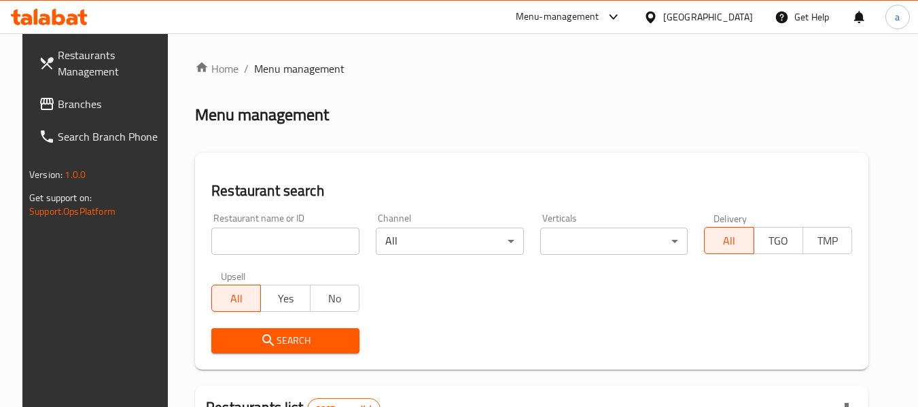
click at [733, 33] on div "​ Menu-management Qatar Get Help a Restaurants Management Branches Search Branc…" at bounding box center [459, 220] width 918 height 374
click at [733, 10] on div "[GEOGRAPHIC_DATA]" at bounding box center [708, 17] width 90 height 15
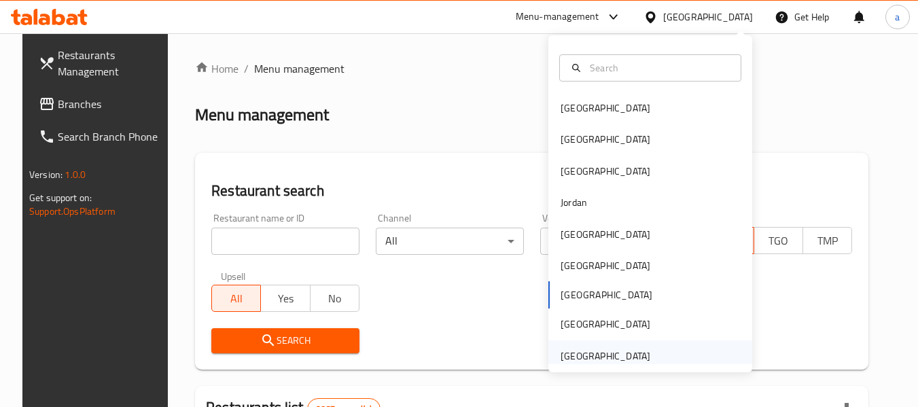
click at [618, 354] on div "[GEOGRAPHIC_DATA]" at bounding box center [606, 356] width 90 height 15
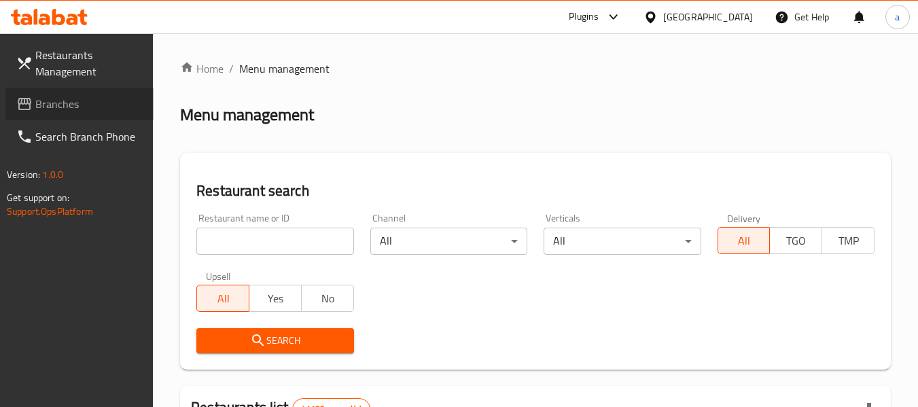
click at [85, 109] on span "Branches" at bounding box center [88, 104] width 107 height 16
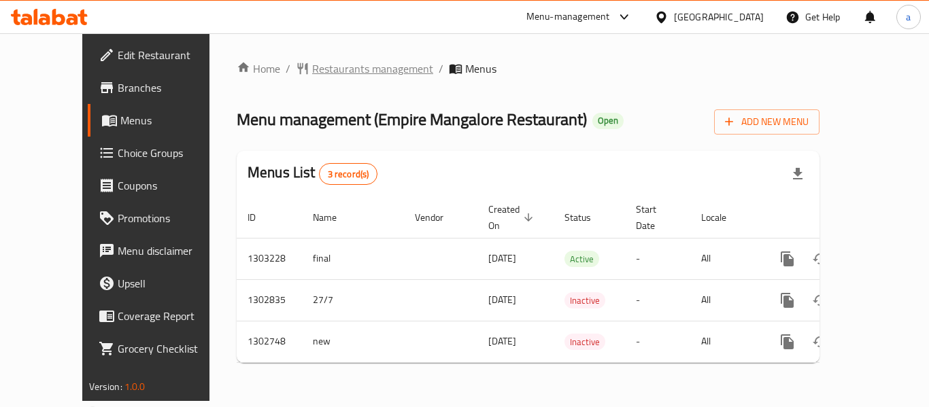
click at [312, 77] on span "Restaurants management" at bounding box center [372, 68] width 121 height 16
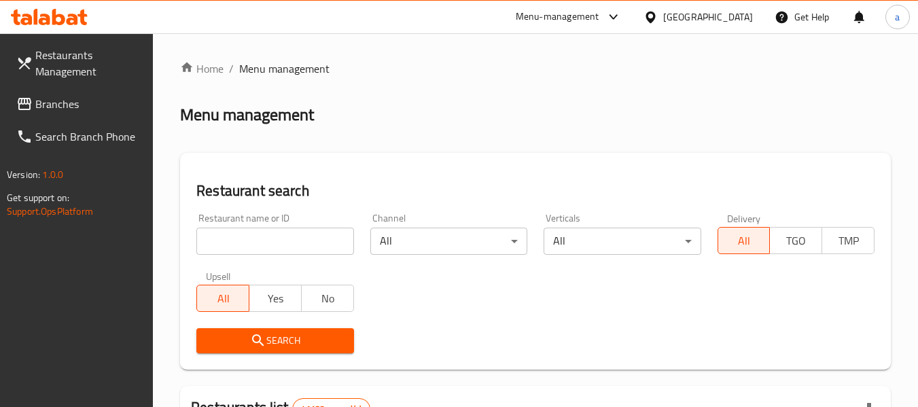
click at [73, 106] on span "Branches" at bounding box center [88, 104] width 107 height 16
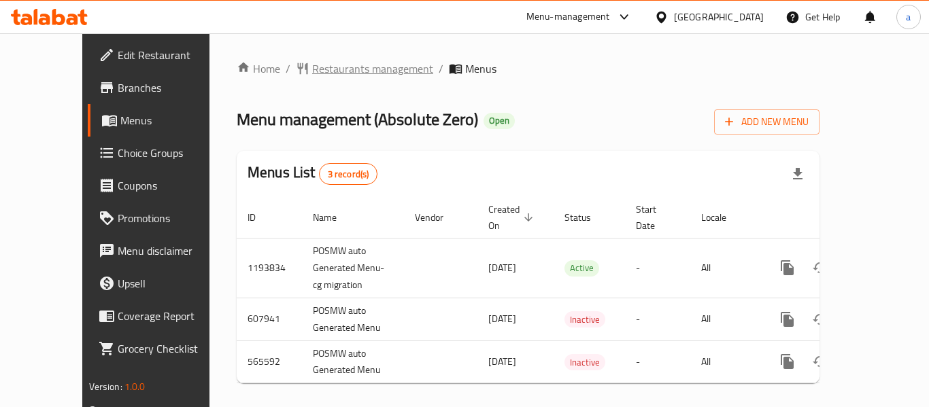
click at [331, 77] on span "Restaurants management" at bounding box center [372, 68] width 121 height 16
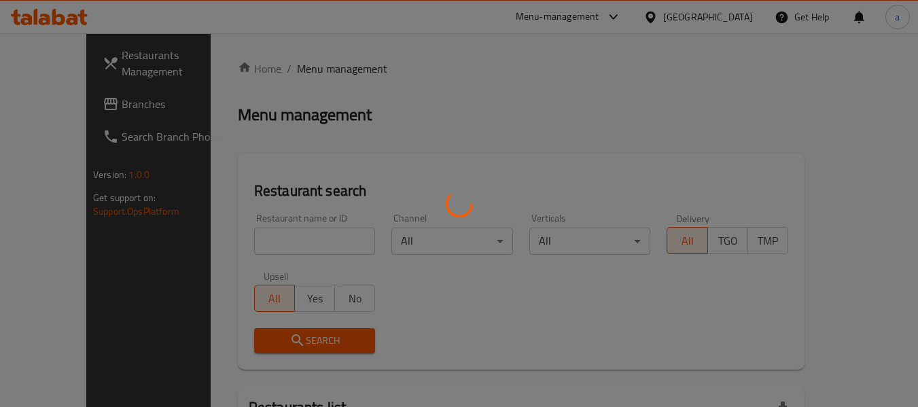
click at [69, 104] on div at bounding box center [459, 203] width 918 height 407
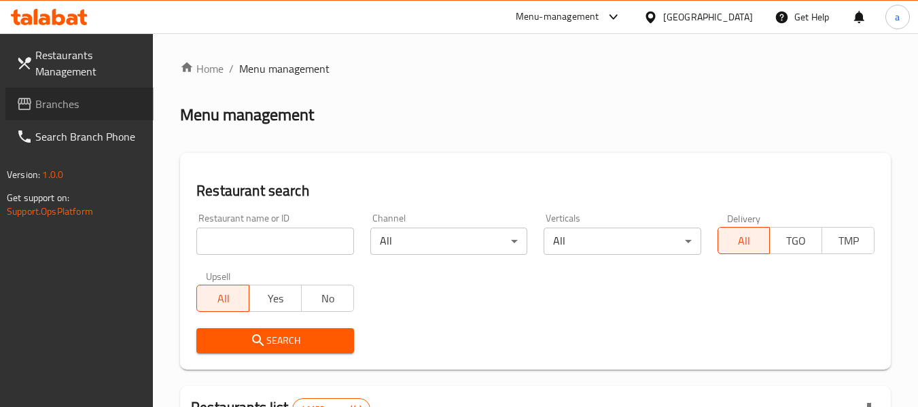
click at [68, 104] on span "Branches" at bounding box center [88, 104] width 107 height 16
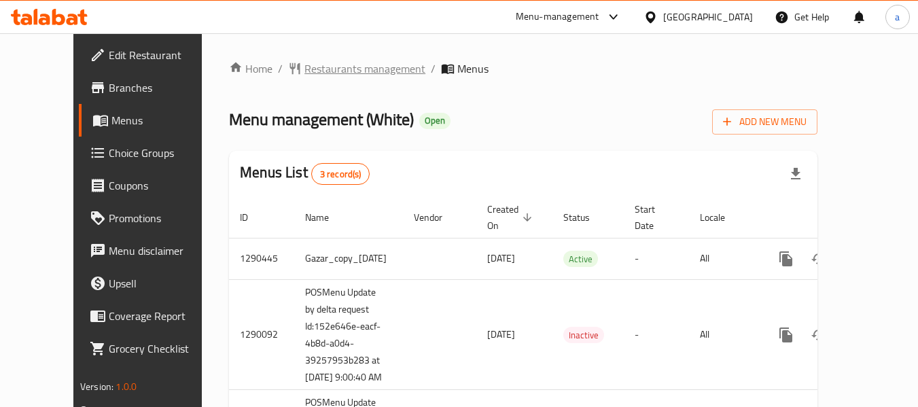
click at [288, 68] on icon "breadcrumb" at bounding box center [295, 69] width 14 height 14
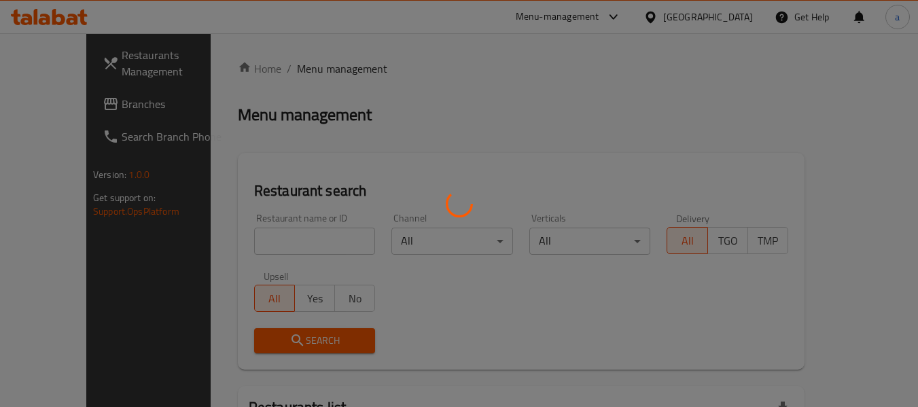
click at [92, 105] on div at bounding box center [459, 203] width 918 height 407
click at [52, 107] on div at bounding box center [459, 203] width 918 height 407
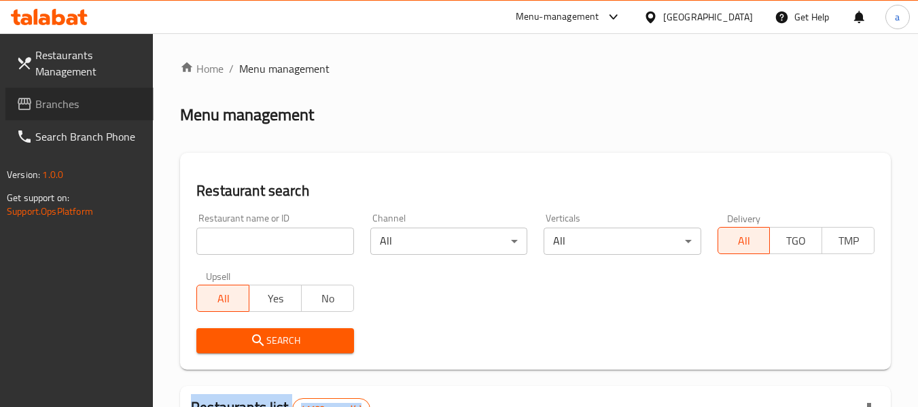
click at [52, 107] on span "Branches" at bounding box center [88, 104] width 107 height 16
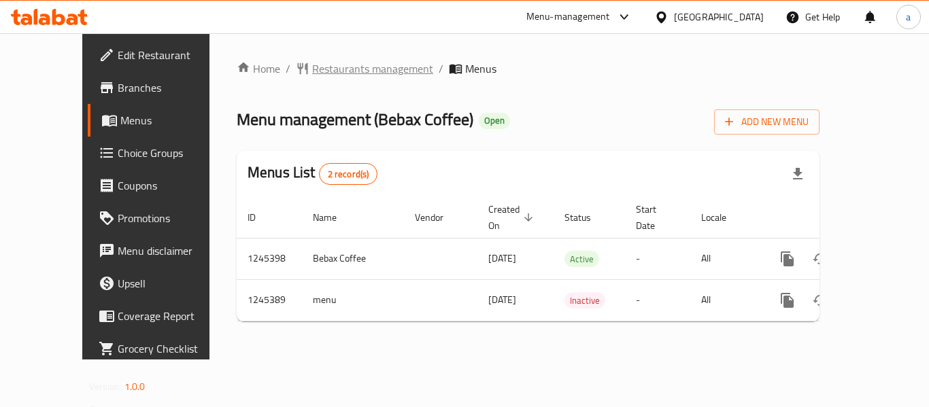
click at [312, 71] on span "Restaurants management" at bounding box center [372, 68] width 121 height 16
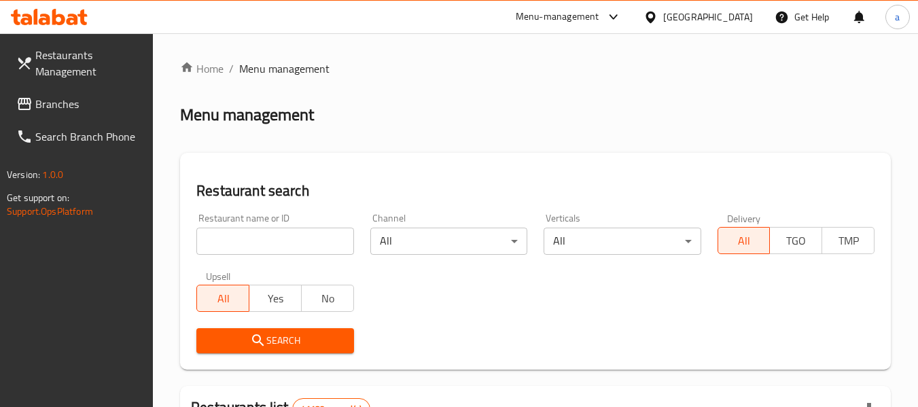
click at [50, 109] on span "Branches" at bounding box center [88, 104] width 107 height 16
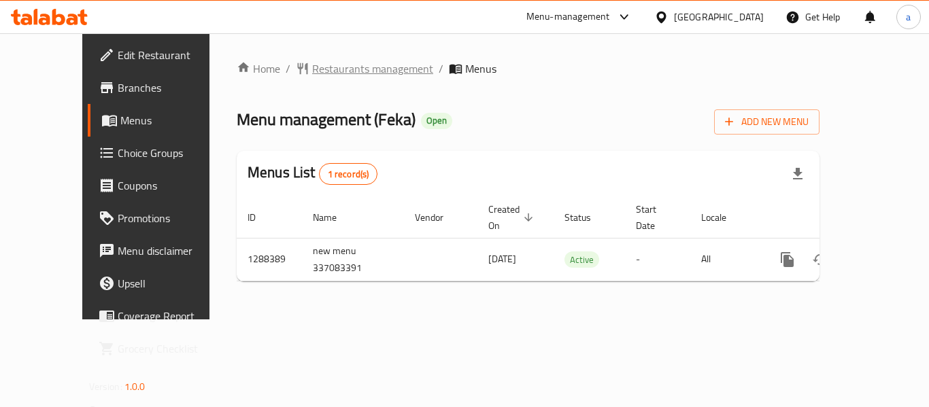
click at [312, 64] on span "Restaurants management" at bounding box center [372, 68] width 121 height 16
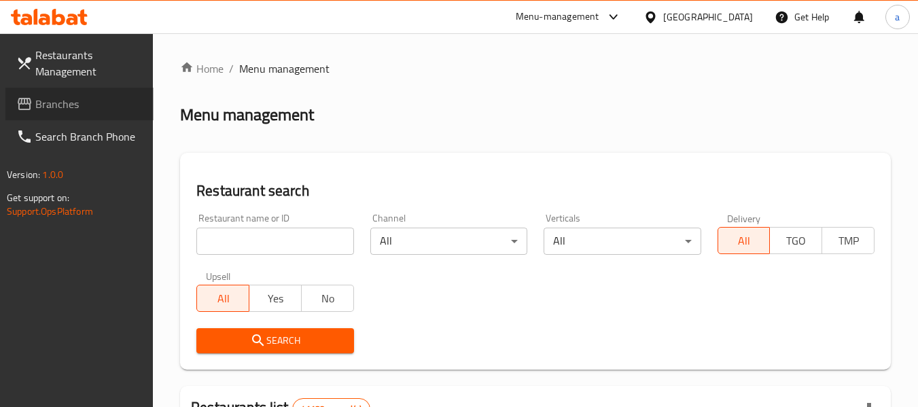
click at [58, 92] on link "Branches" at bounding box center [79, 104] width 148 height 33
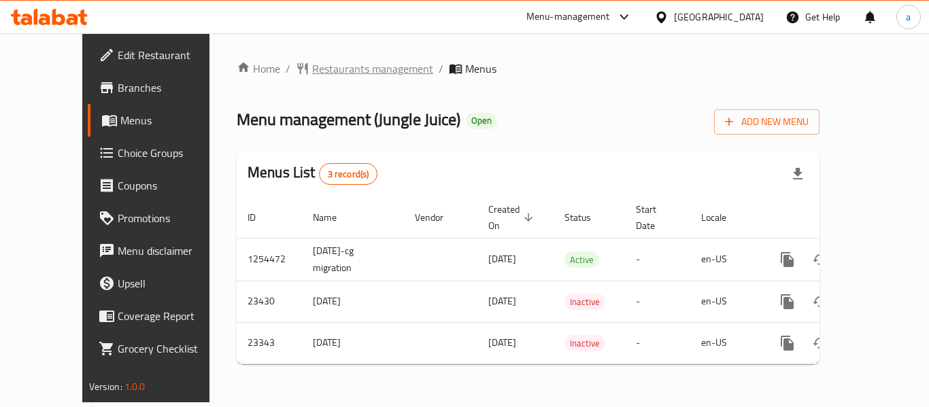
click at [312, 60] on span "Restaurants management" at bounding box center [372, 68] width 121 height 16
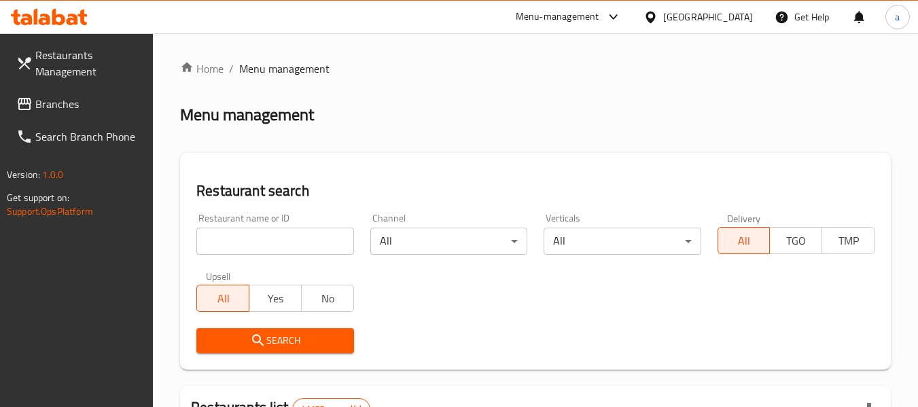
click at [697, 33] on div "​ Menu-management United Arab Emirates Get Help a Restaurants Management Branch…" at bounding box center [459, 220] width 918 height 374
click at [692, 19] on div "[GEOGRAPHIC_DATA]" at bounding box center [708, 17] width 90 height 15
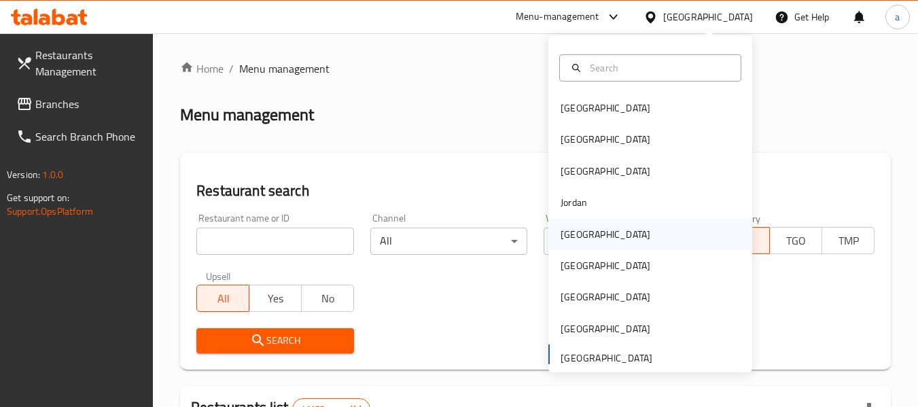
click at [566, 227] on div "[GEOGRAPHIC_DATA]" at bounding box center [606, 234] width 90 height 15
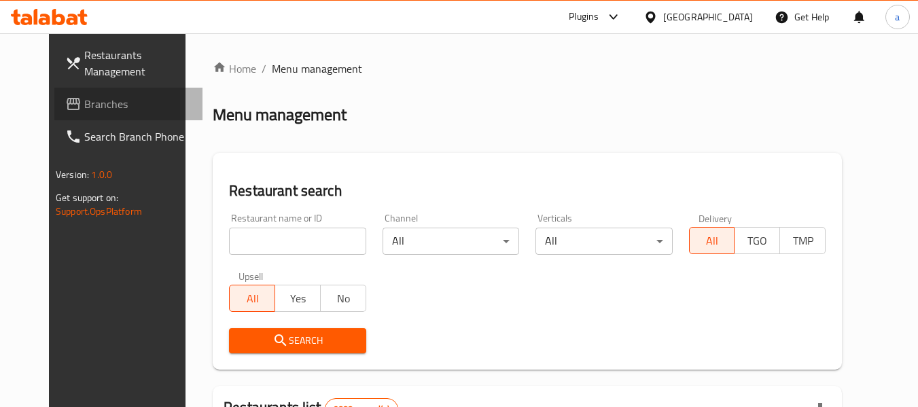
click at [96, 102] on span "Branches" at bounding box center [137, 104] width 107 height 16
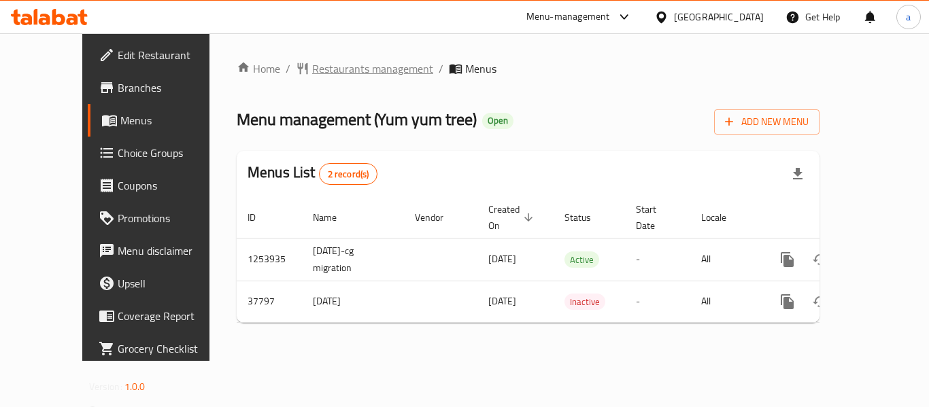
click at [312, 61] on span "Restaurants management" at bounding box center [372, 68] width 121 height 16
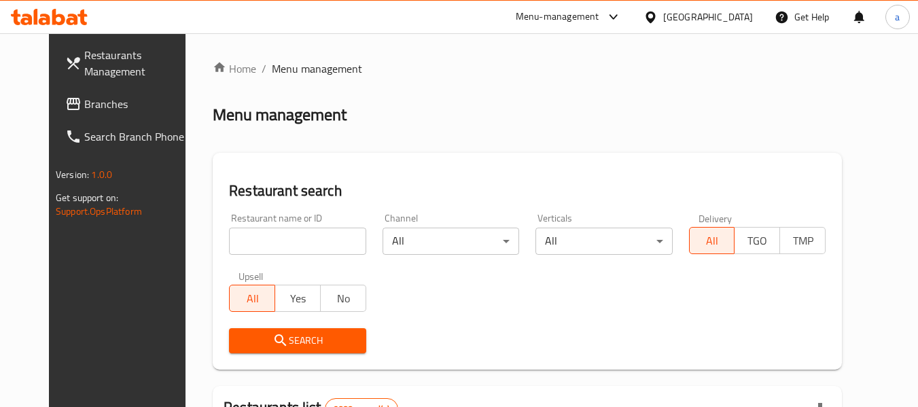
click at [756, 21] on div "[GEOGRAPHIC_DATA]" at bounding box center [698, 17] width 131 height 33
click at [737, 18] on div "[GEOGRAPHIC_DATA]" at bounding box center [708, 17] width 90 height 15
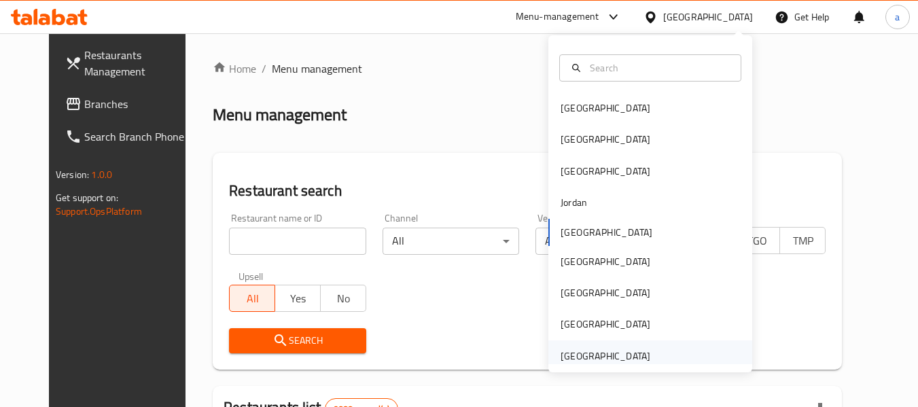
click at [591, 358] on div "[GEOGRAPHIC_DATA]" at bounding box center [606, 356] width 90 height 15
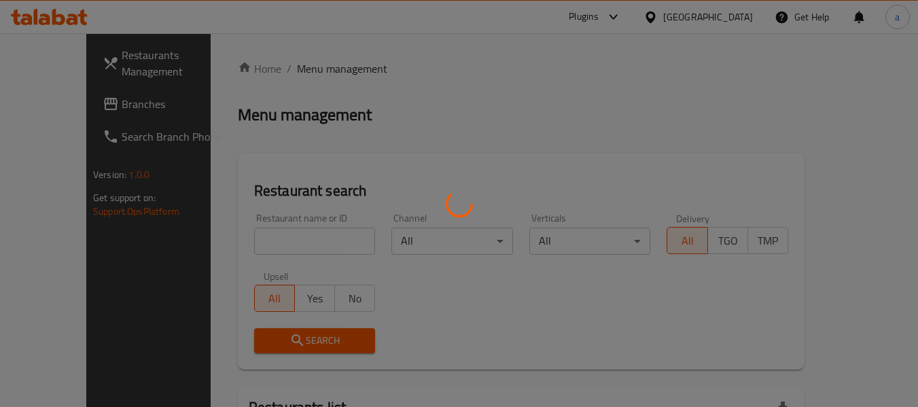
click at [65, 101] on div at bounding box center [459, 203] width 918 height 407
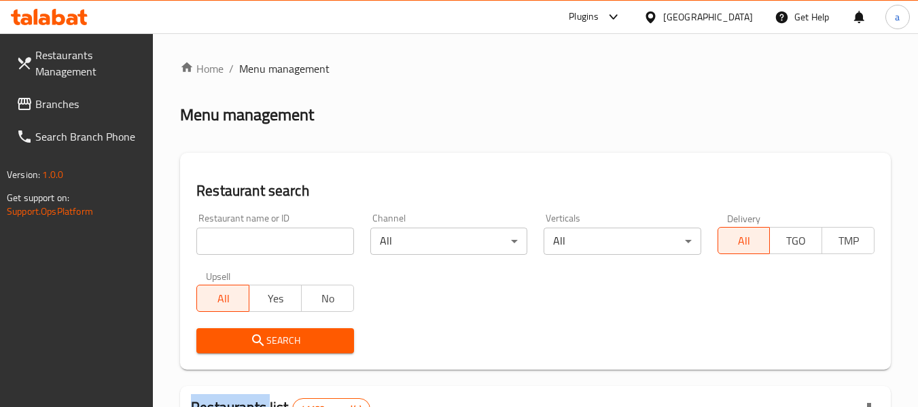
click at [65, 101] on div at bounding box center [459, 203] width 918 height 407
click at [65, 101] on span "Branches" at bounding box center [88, 104] width 107 height 16
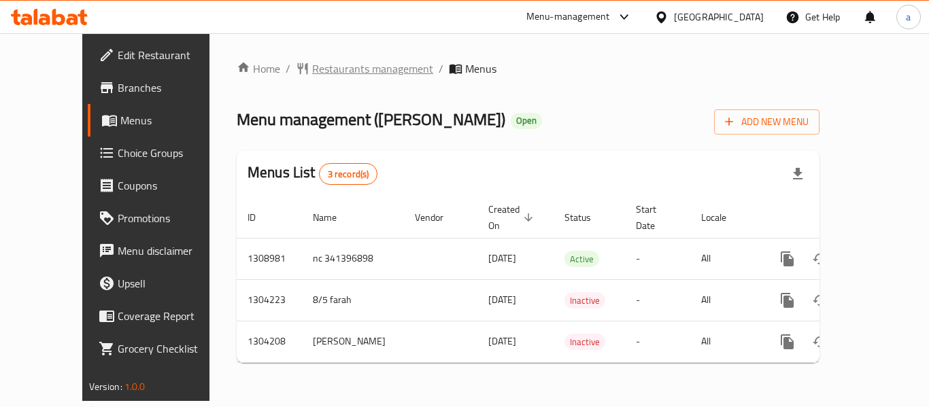
click at [312, 72] on span "Restaurants management" at bounding box center [372, 68] width 121 height 16
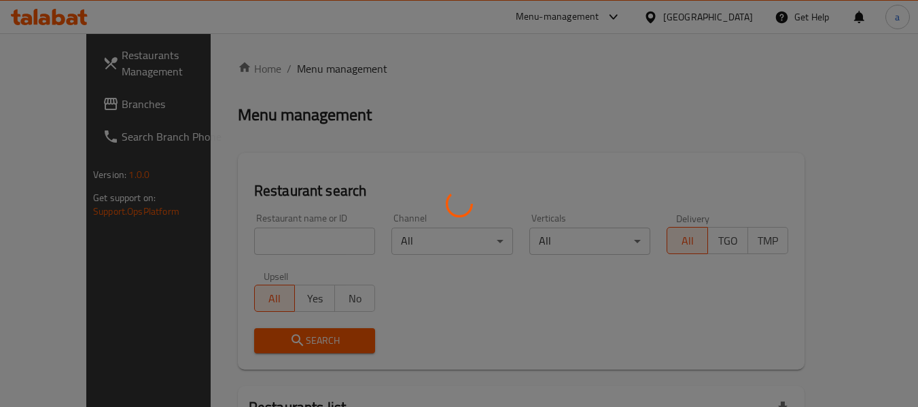
click at [48, 99] on div at bounding box center [459, 203] width 918 height 407
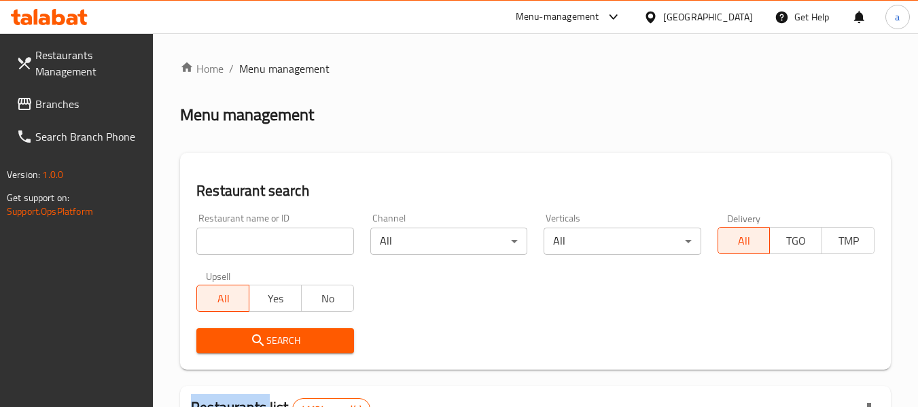
click at [48, 99] on div at bounding box center [459, 203] width 918 height 407
click at [48, 99] on span "Branches" at bounding box center [88, 104] width 107 height 16
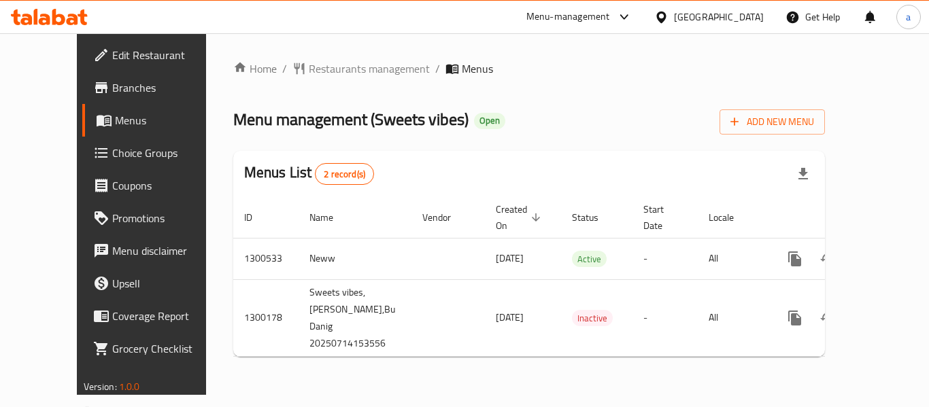
click at [262, 22] on div "Menu-management [GEOGRAPHIC_DATA] Get Help a" at bounding box center [464, 17] width 929 height 33
click at [279, 49] on div "Home / Restaurants management / Menus Menu management ( Sweets vibes ) Open Add…" at bounding box center [529, 214] width 646 height 362
click at [309, 67] on span "Restaurants management" at bounding box center [369, 68] width 121 height 16
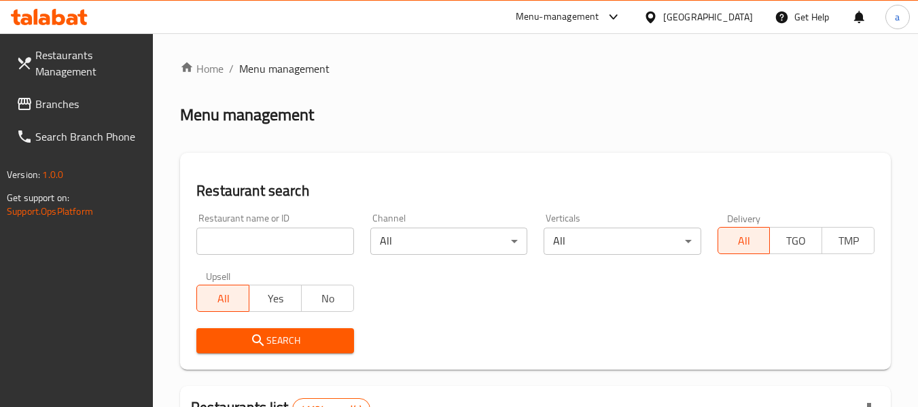
click at [82, 115] on link "Branches" at bounding box center [79, 104] width 148 height 33
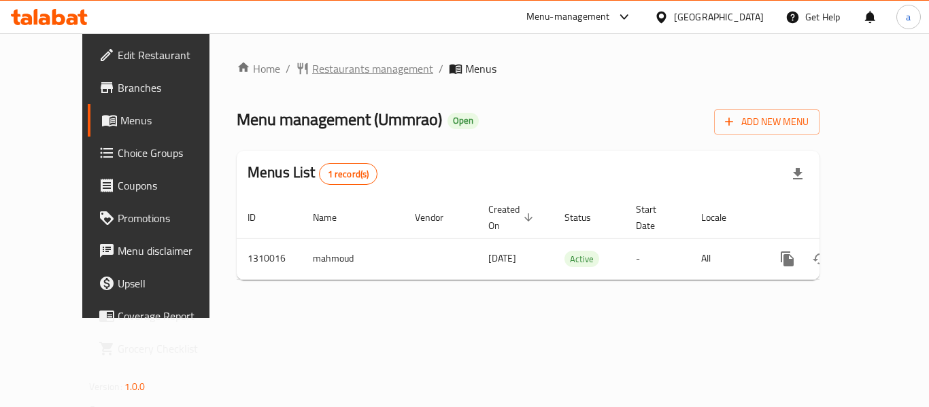
click at [312, 66] on span "Restaurants management" at bounding box center [372, 68] width 121 height 16
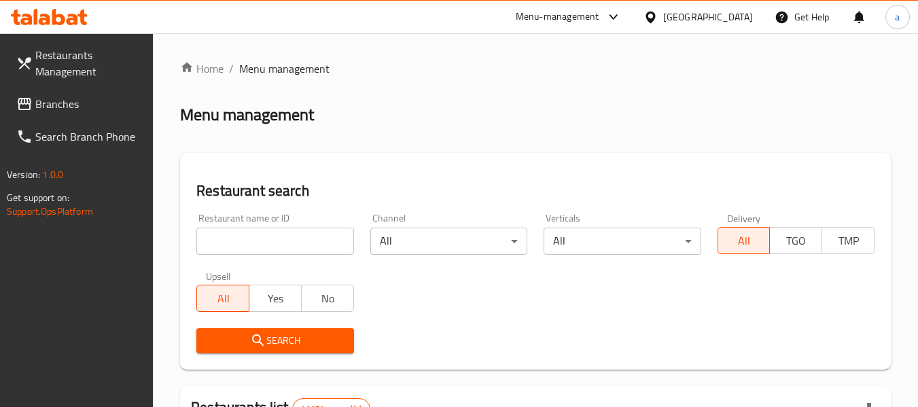
click at [679, 24] on div at bounding box center [459, 203] width 918 height 407
click at [682, 19] on div "[GEOGRAPHIC_DATA]" at bounding box center [708, 17] width 90 height 15
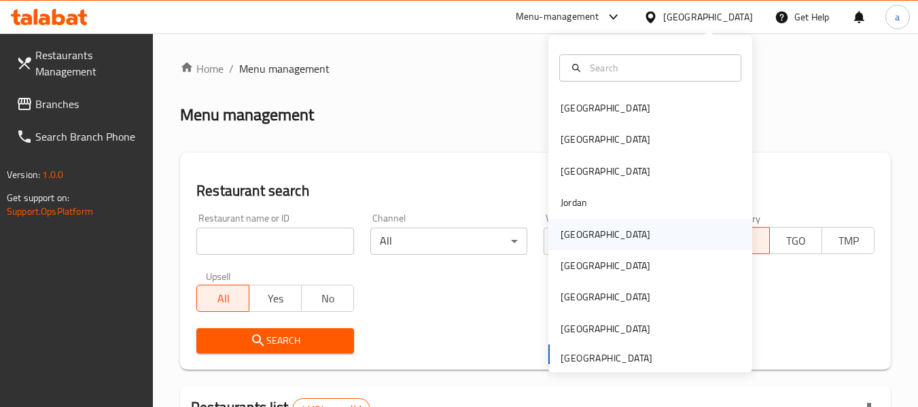
click at [559, 224] on div "Kuwait" at bounding box center [605, 234] width 111 height 31
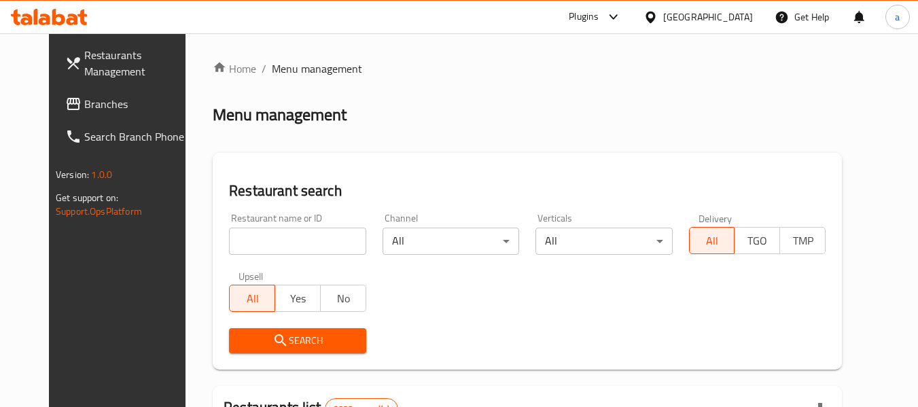
click at [101, 107] on span "Branches" at bounding box center [137, 104] width 107 height 16
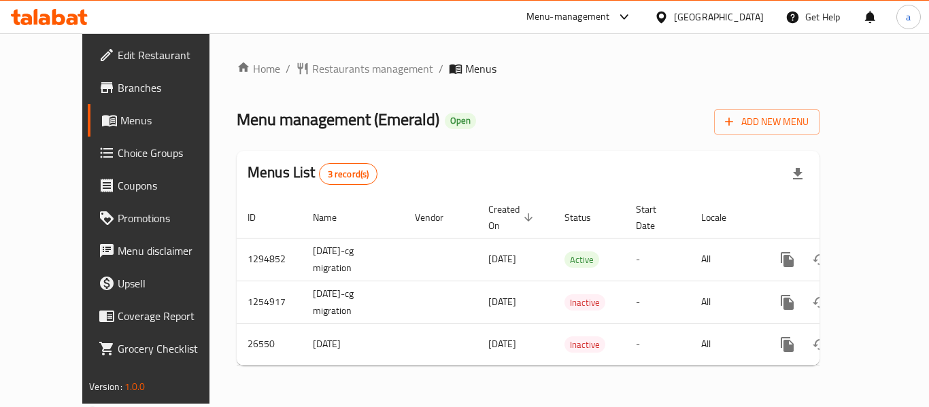
click at [299, 45] on div "Home / Restaurants management / Menus Menu management ( Emerald ) Open Add New …" at bounding box center [527, 218] width 637 height 370
click at [312, 77] on span "Restaurants management" at bounding box center [372, 68] width 121 height 16
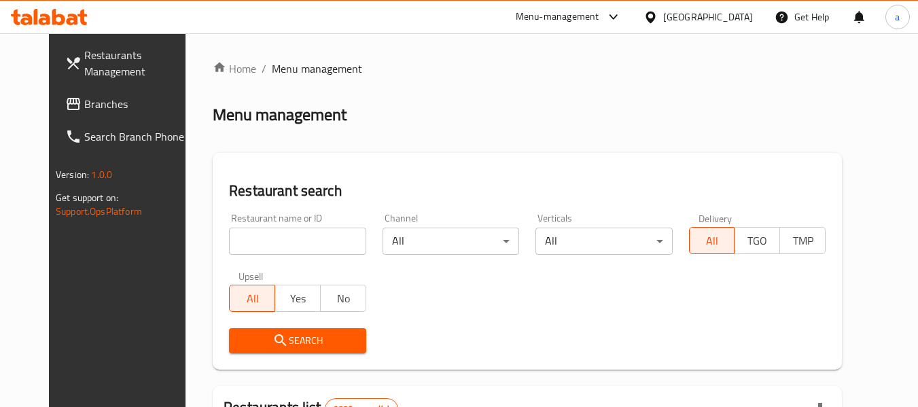
click at [751, 15] on div "[GEOGRAPHIC_DATA]" at bounding box center [708, 17] width 90 height 15
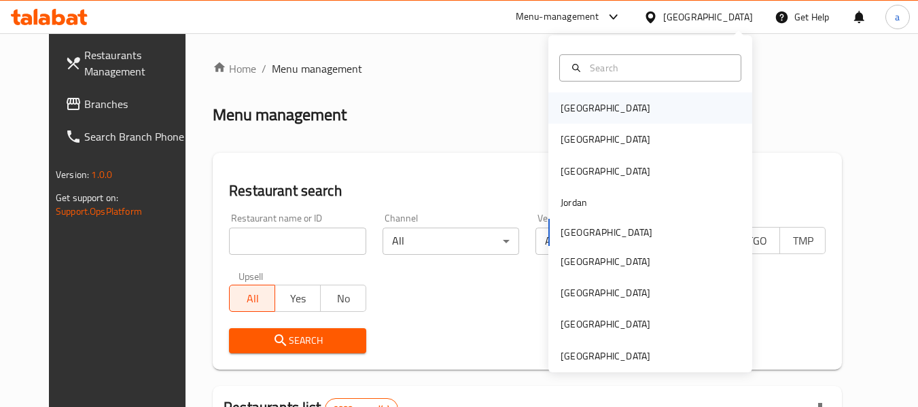
click at [579, 95] on div "[GEOGRAPHIC_DATA]" at bounding box center [605, 107] width 111 height 31
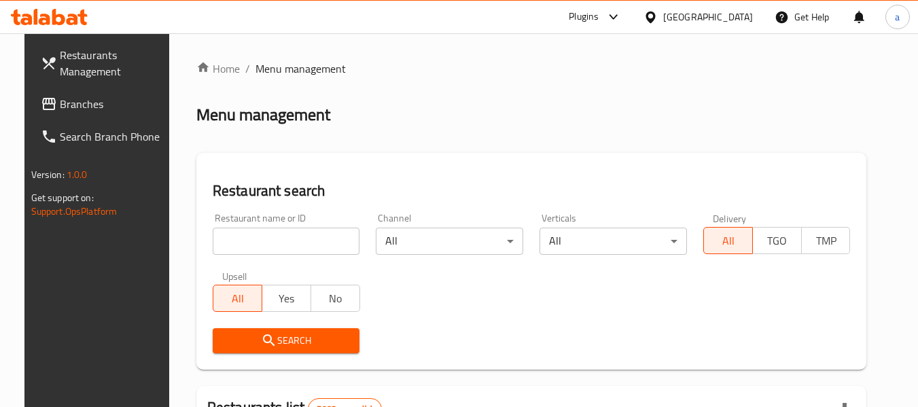
click at [94, 114] on link "Branches" at bounding box center [104, 104] width 148 height 33
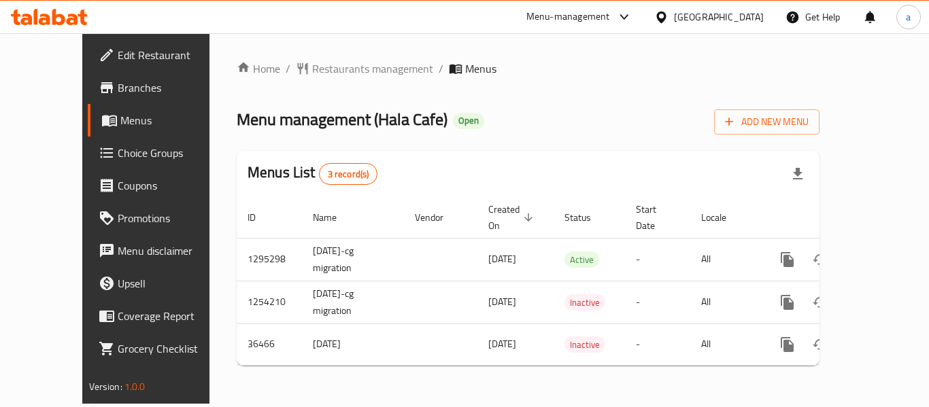
click at [267, 52] on div "Home / Restaurants management / Menus Menu management ( Hala Cafe ) Open Add Ne…" at bounding box center [527, 218] width 637 height 370
click at [312, 67] on span "Restaurants management" at bounding box center [372, 68] width 121 height 16
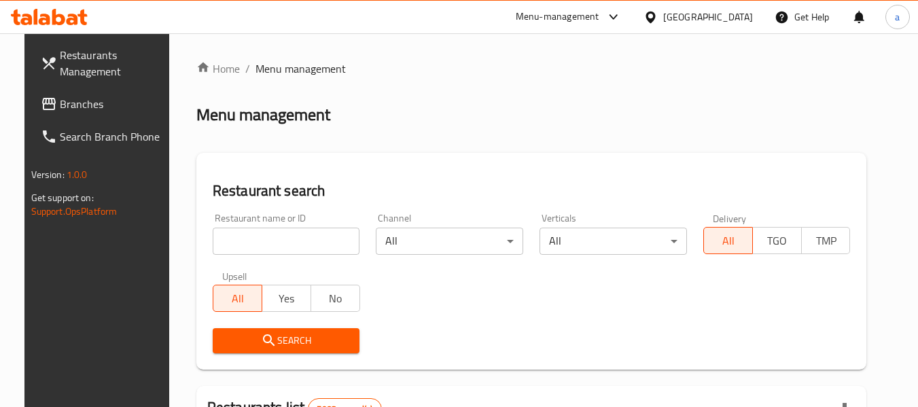
click at [732, 19] on div "Bahrain" at bounding box center [708, 17] width 90 height 15
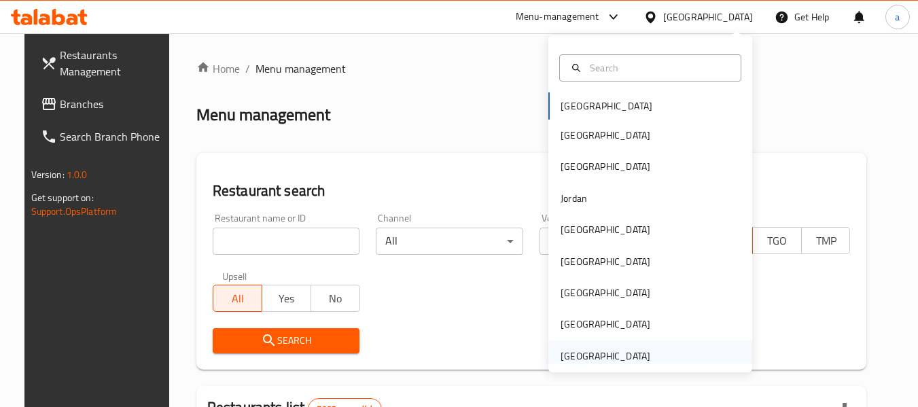
click at [604, 349] on div "[GEOGRAPHIC_DATA]" at bounding box center [606, 356] width 90 height 15
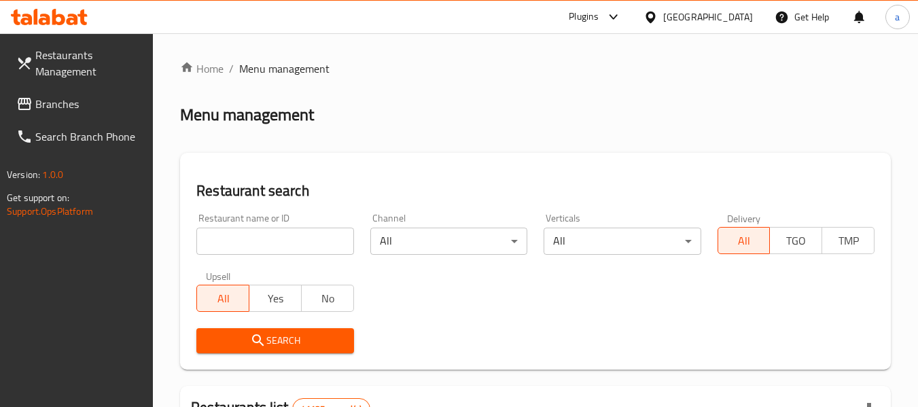
click at [80, 92] on div at bounding box center [459, 203] width 918 height 407
click at [77, 110] on span "Branches" at bounding box center [88, 104] width 107 height 16
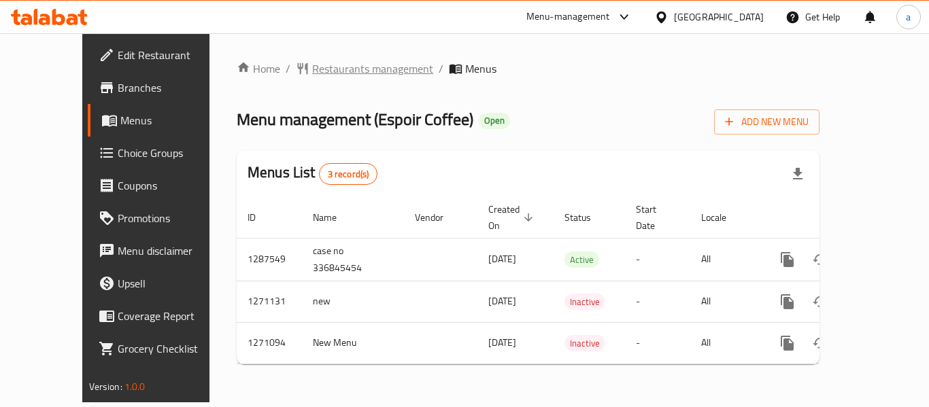
click at [333, 73] on span "Restaurants management" at bounding box center [372, 68] width 121 height 16
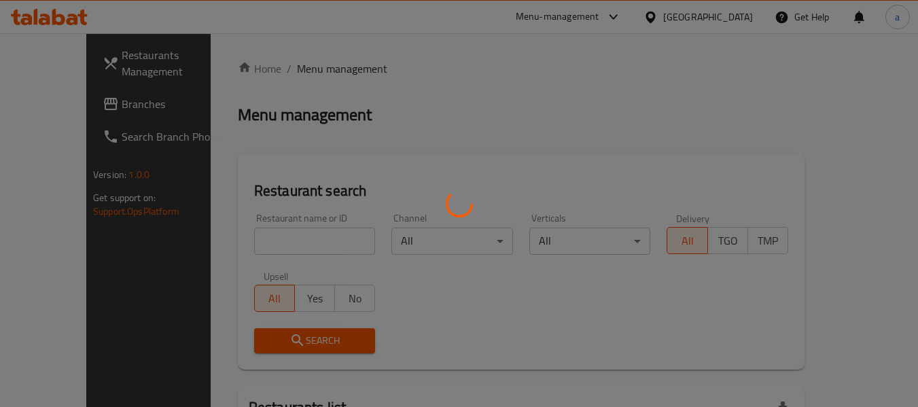
click at [68, 111] on div at bounding box center [459, 203] width 918 height 407
click at [73, 107] on div at bounding box center [459, 203] width 918 height 407
click at [60, 90] on div at bounding box center [459, 203] width 918 height 407
click at [59, 103] on div at bounding box center [459, 203] width 918 height 407
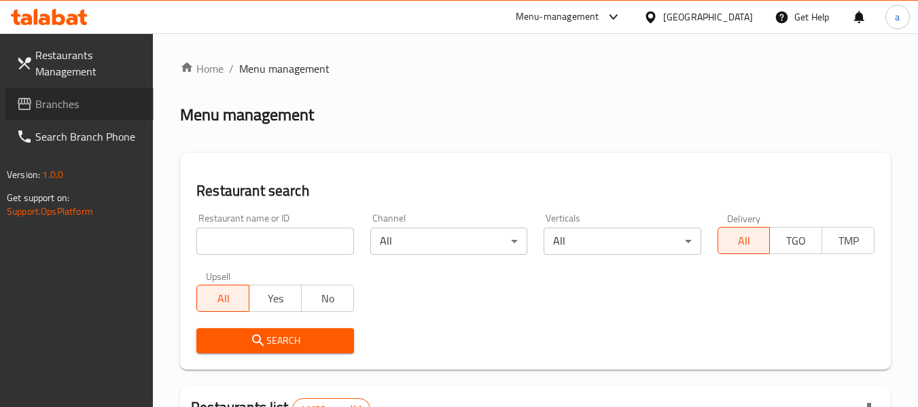
click at [69, 114] on link "Branches" at bounding box center [79, 104] width 148 height 33
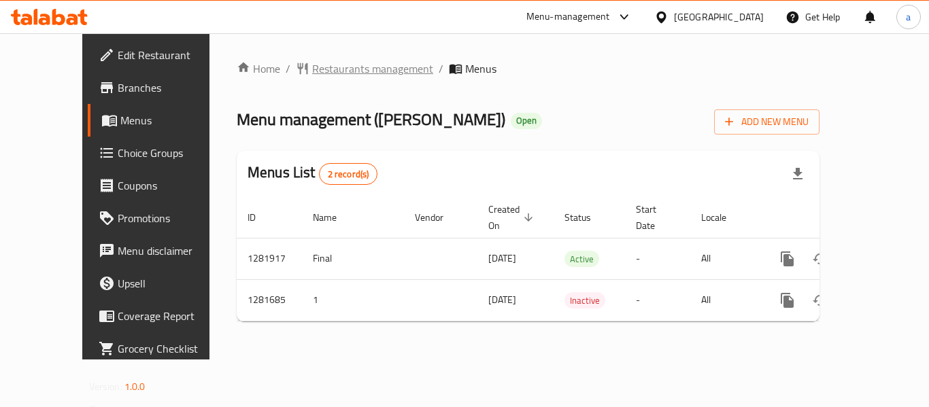
click at [312, 63] on span "Restaurants management" at bounding box center [372, 68] width 121 height 16
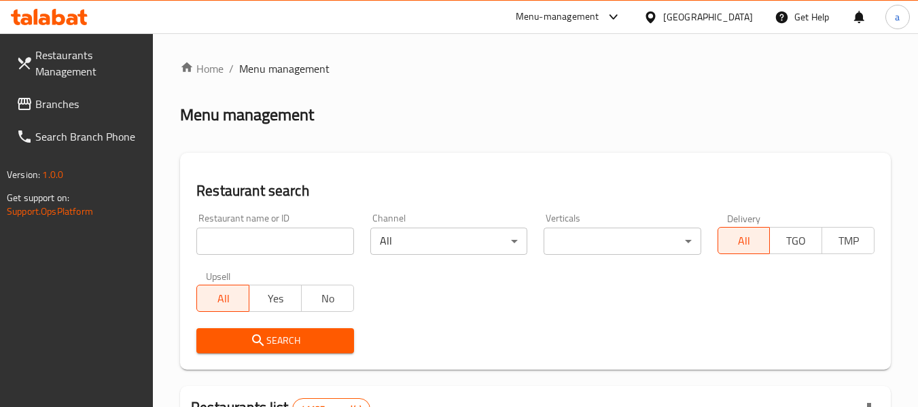
click at [79, 97] on span "Branches" at bounding box center [88, 104] width 107 height 16
